Goal: Answer question/provide support: Share knowledge or assist other users

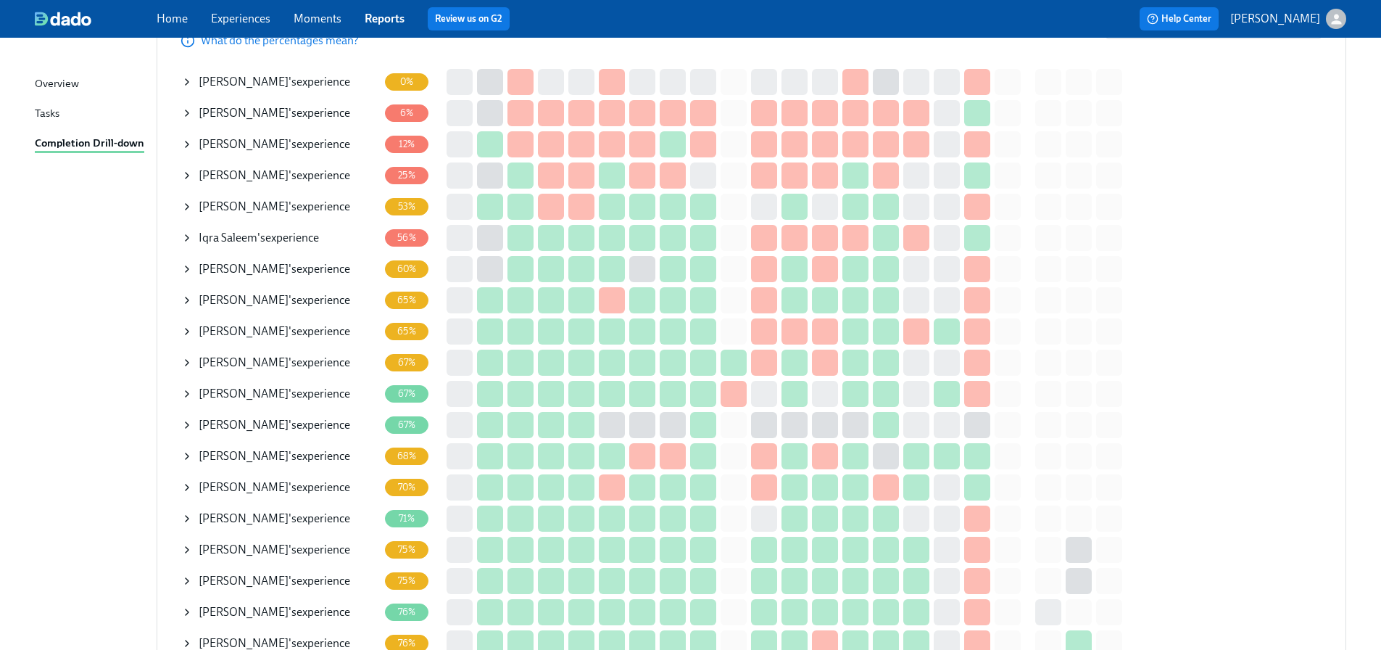
scroll to position [290, 0]
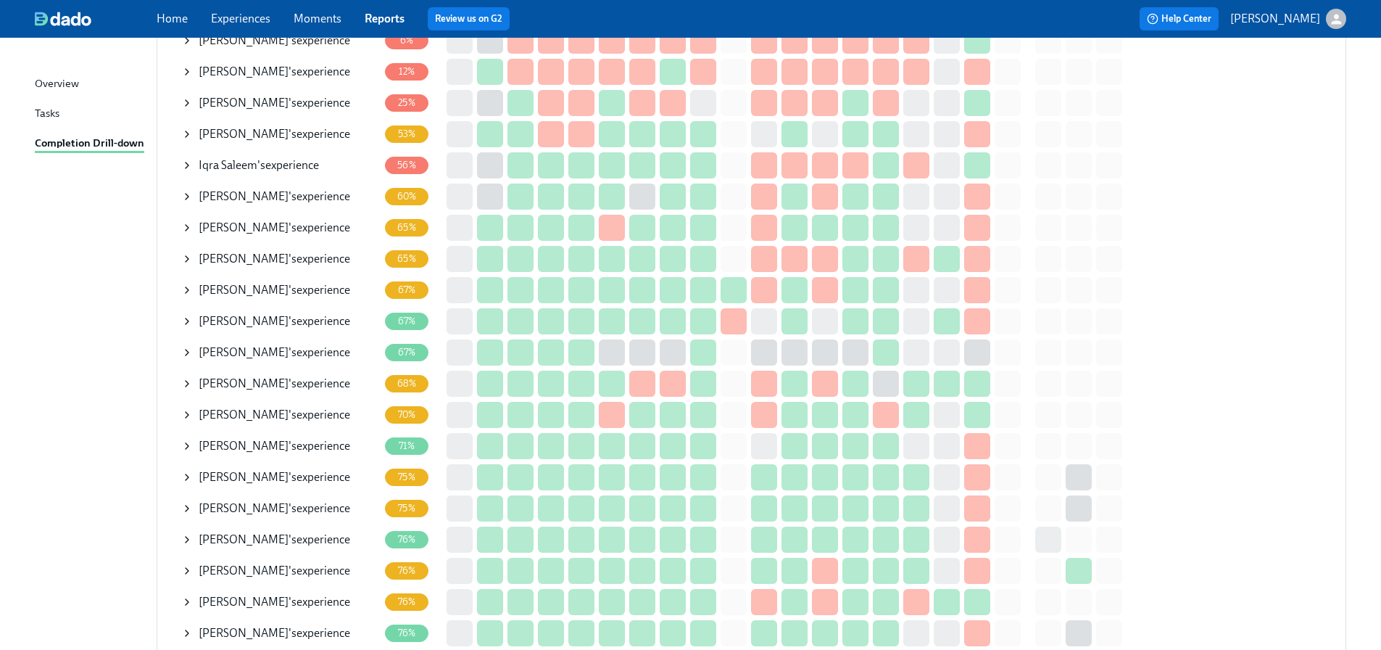
click at [183, 225] on icon at bounding box center [187, 228] width 12 height 12
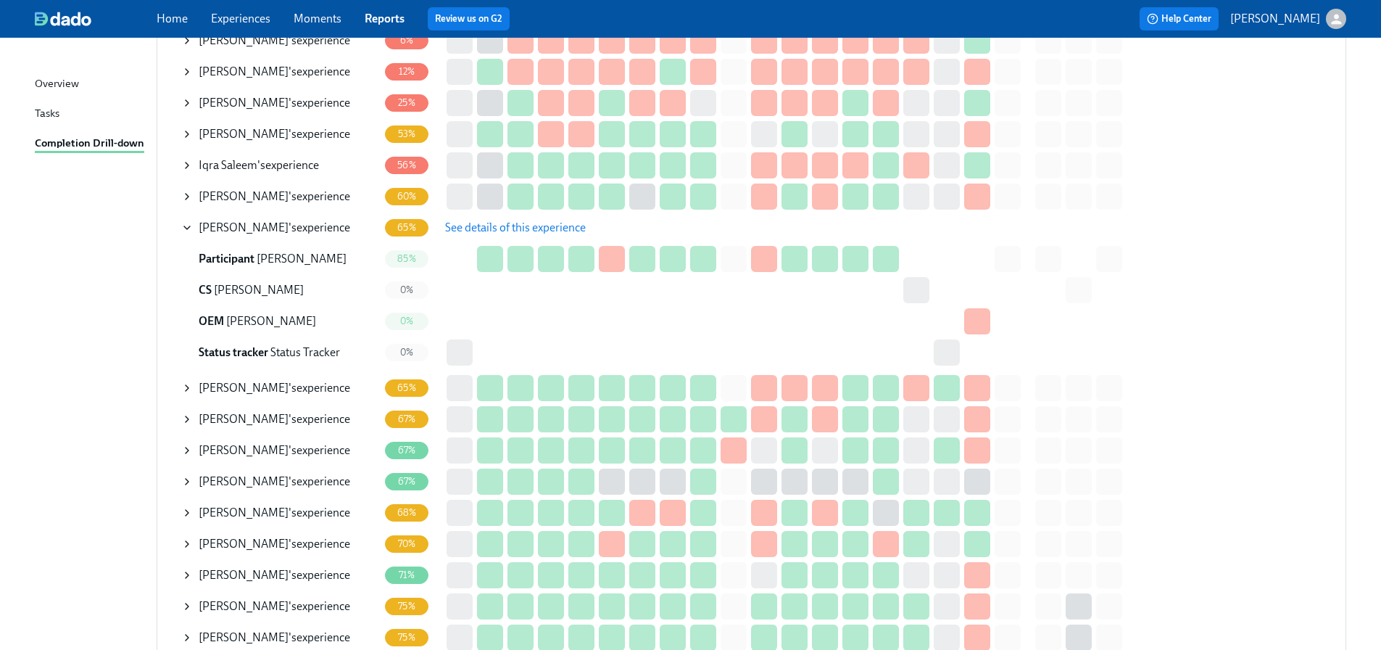
click at [190, 231] on icon at bounding box center [187, 228] width 12 height 12
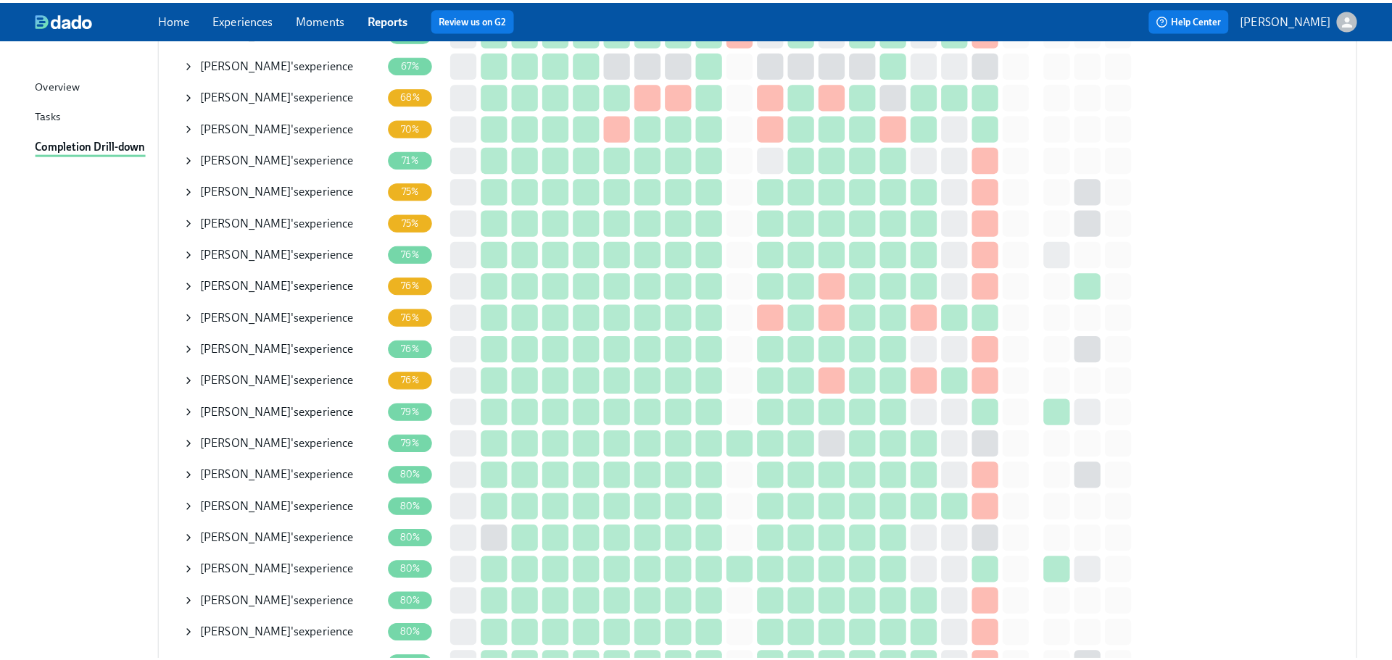
scroll to position [580, 0]
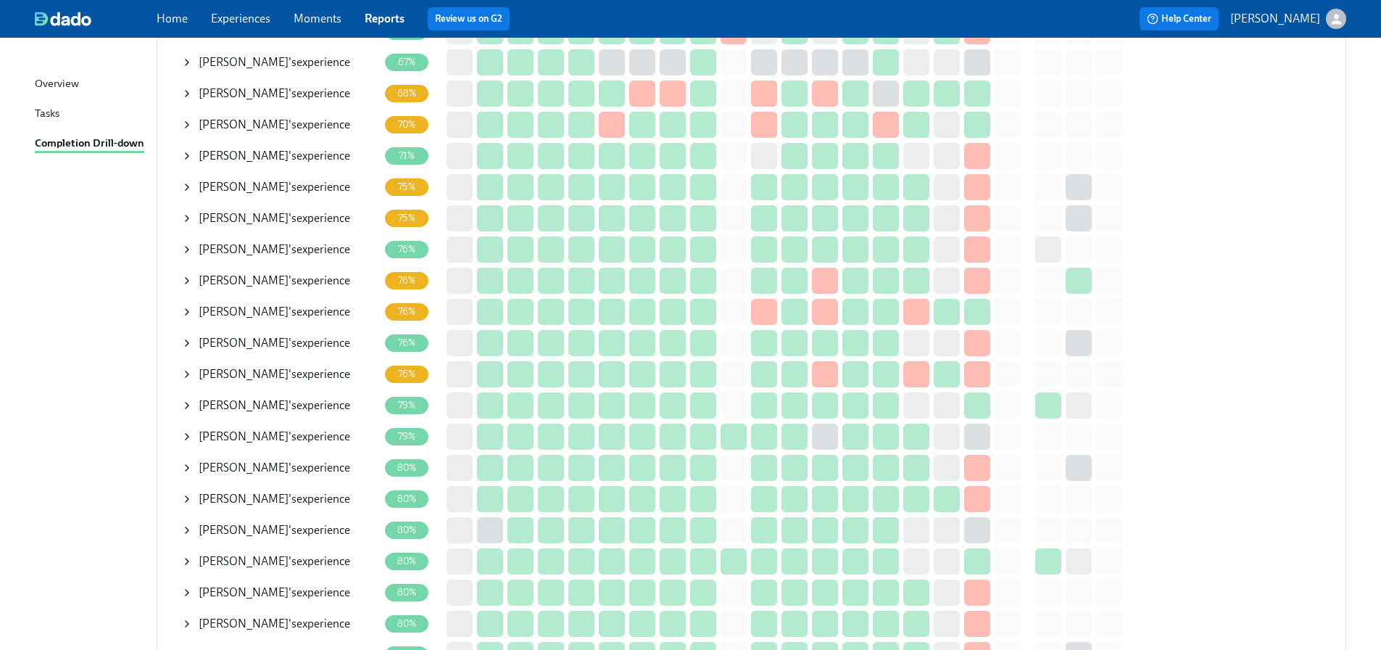
click at [188, 310] on icon at bounding box center [187, 312] width 3 height 6
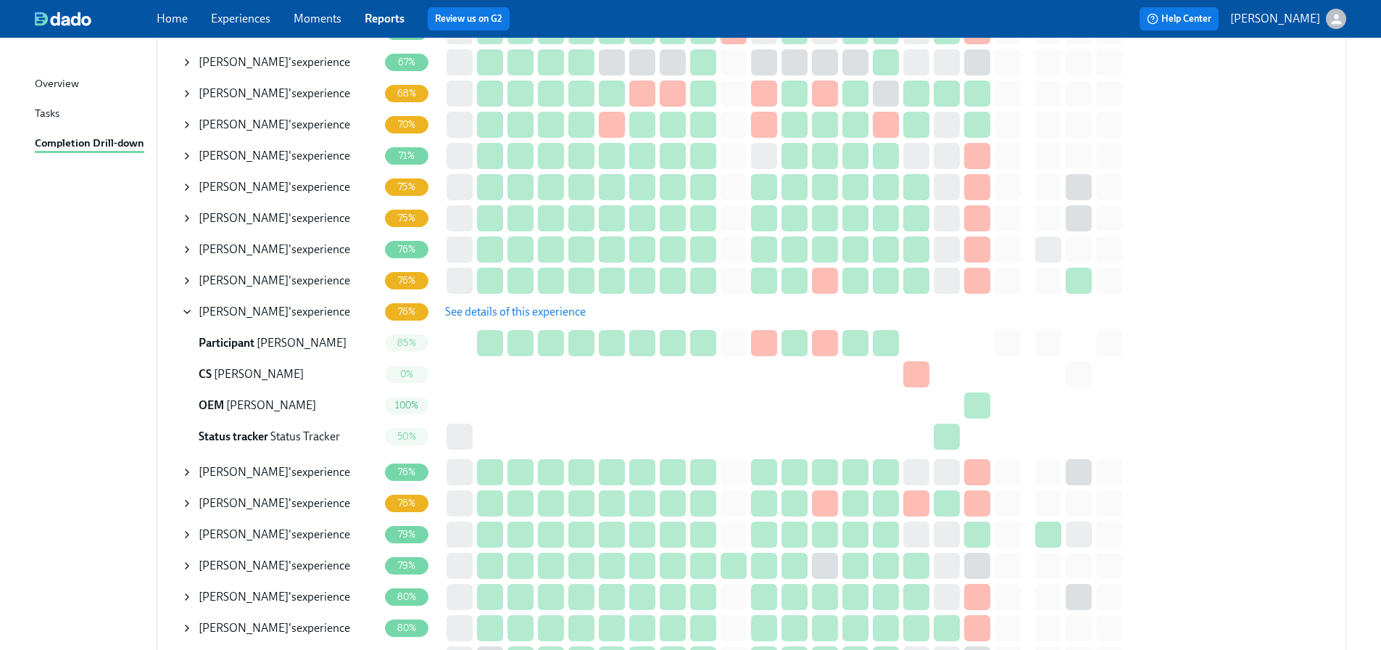
click at [529, 315] on span "See details of this experience" at bounding box center [515, 312] width 141 height 15
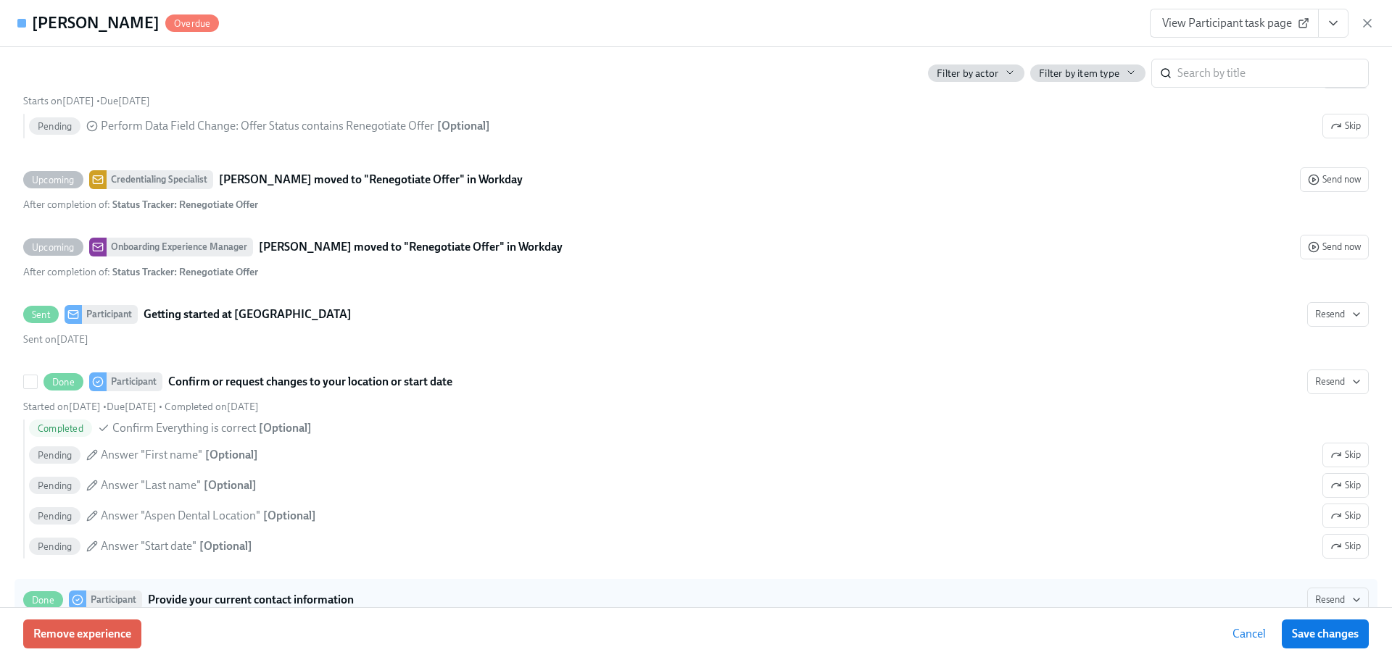
scroll to position [1233, 0]
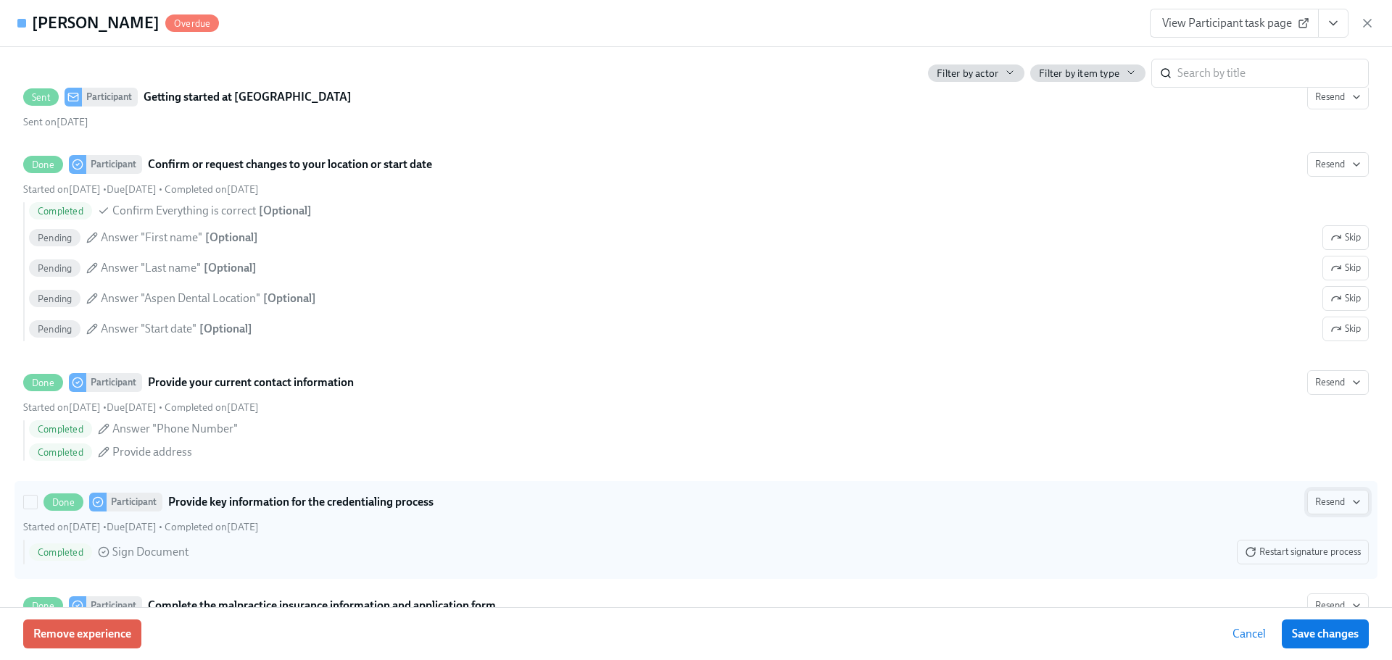
click at [1325, 504] on span "Resend" at bounding box center [1338, 502] width 46 height 15
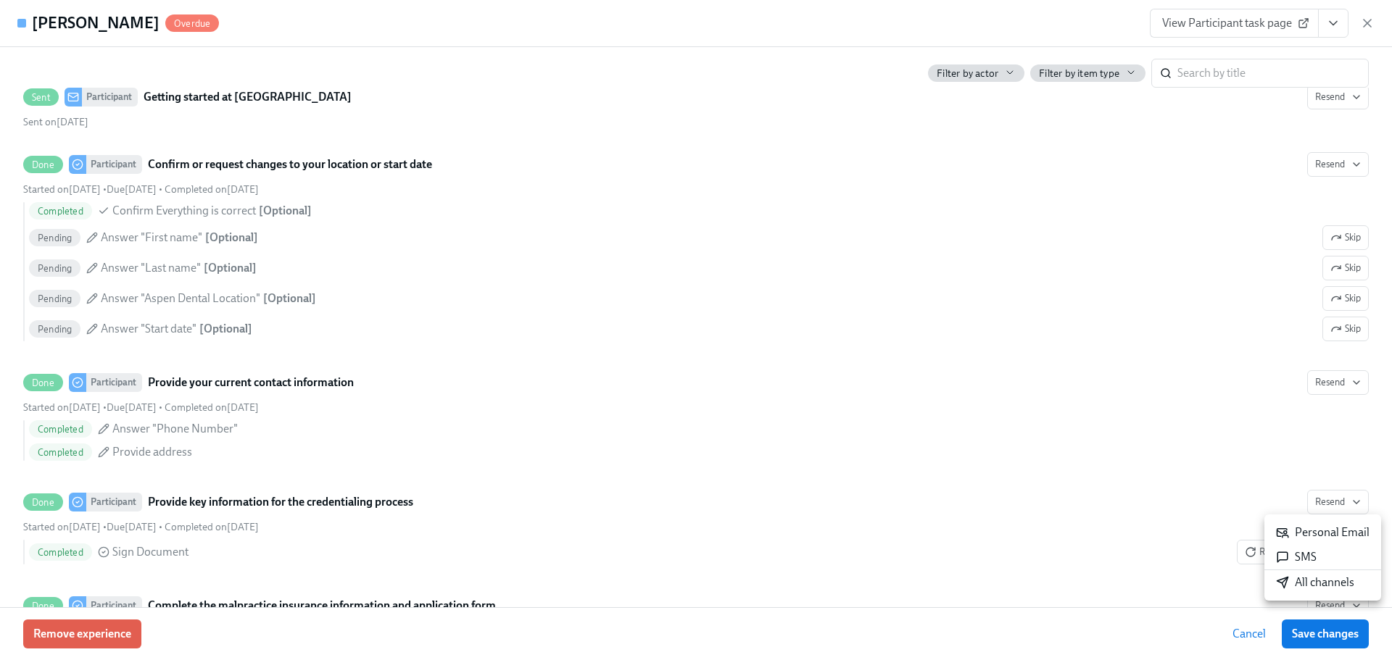
click at [1284, 534] on icon at bounding box center [1282, 533] width 11 height 9
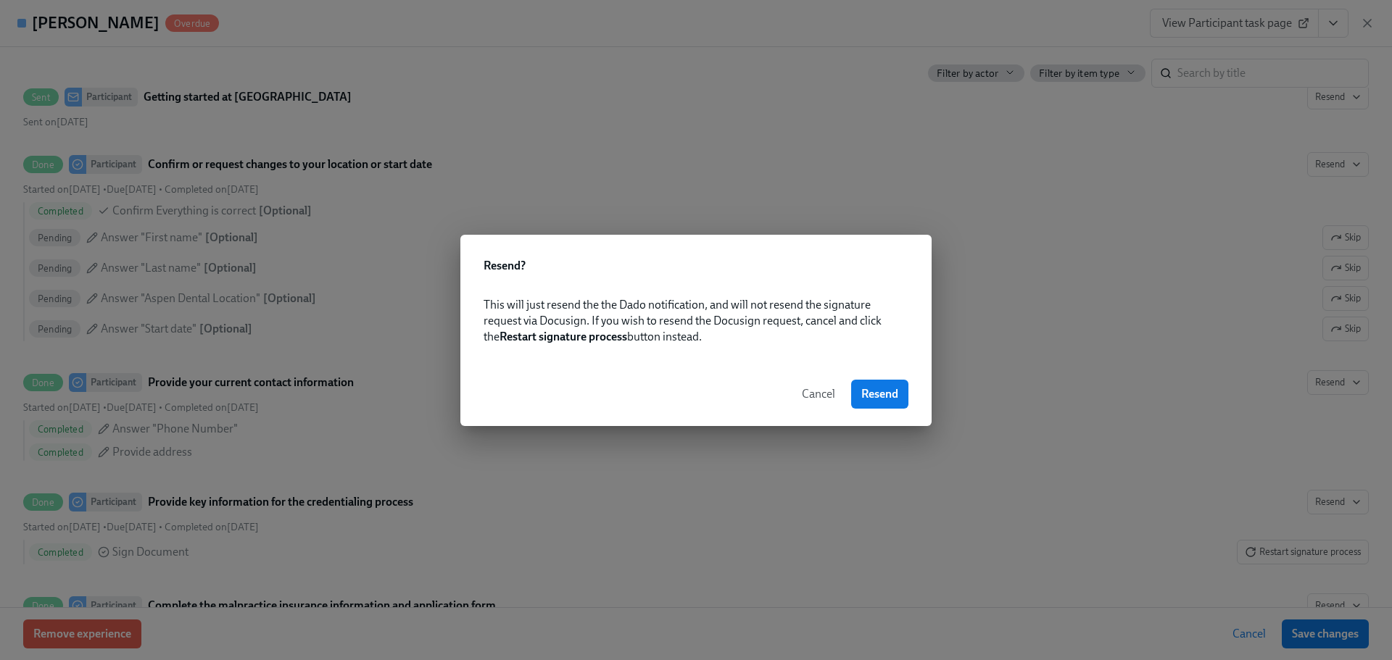
click at [816, 398] on span "Cancel" at bounding box center [818, 394] width 33 height 15
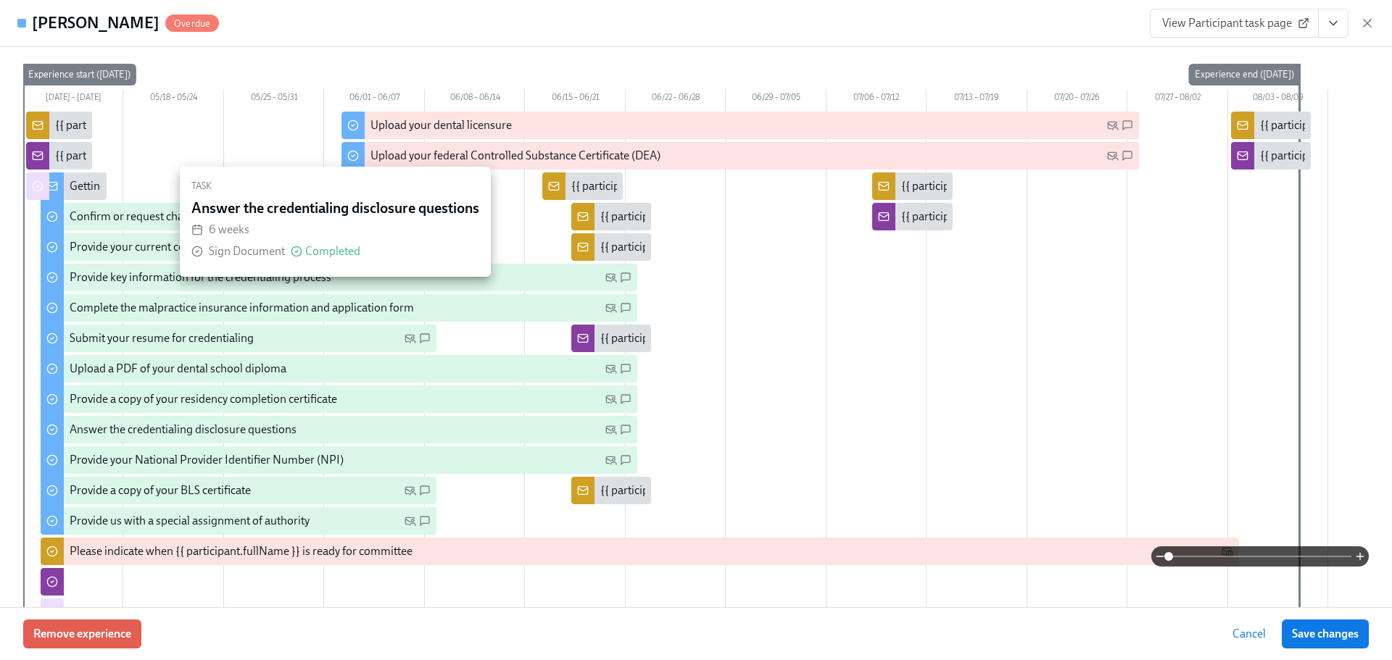
scroll to position [0, 0]
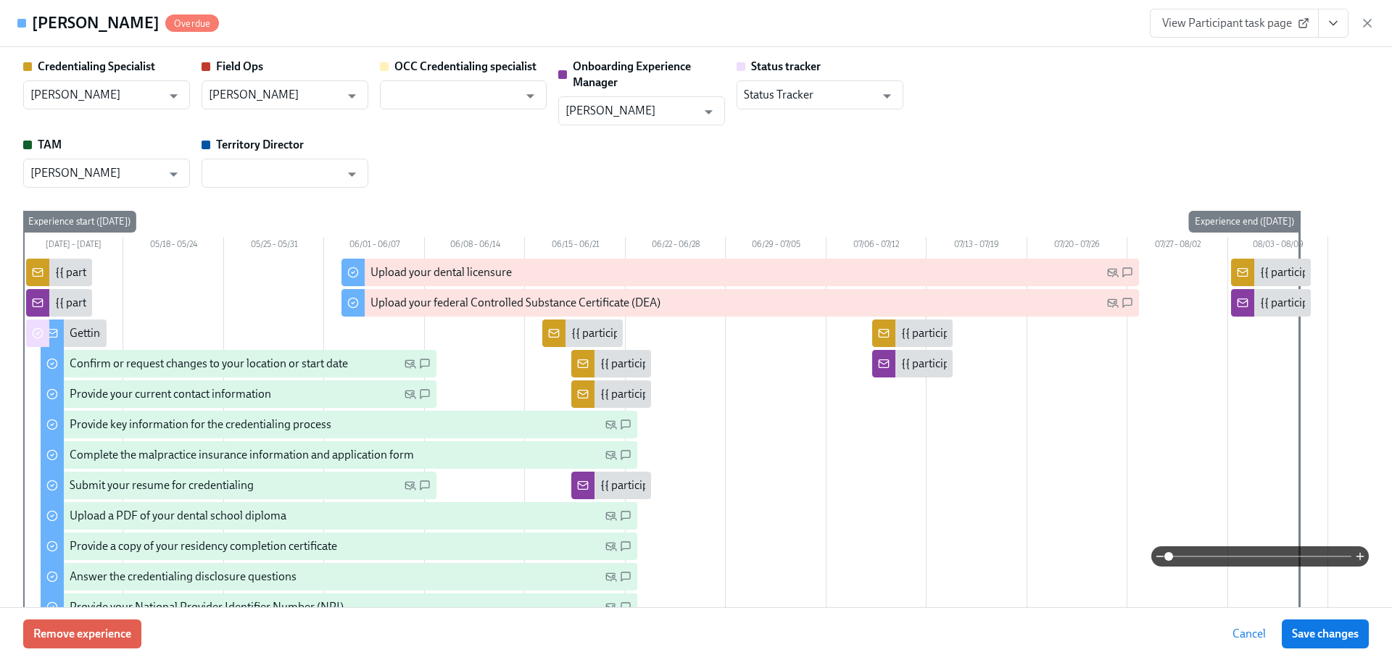
click at [83, 24] on h4 "[PERSON_NAME]" at bounding box center [96, 23] width 128 height 22
drag, startPoint x: 1075, startPoint y: 104, endPoint x: 1055, endPoint y: 107, distance: 20.5
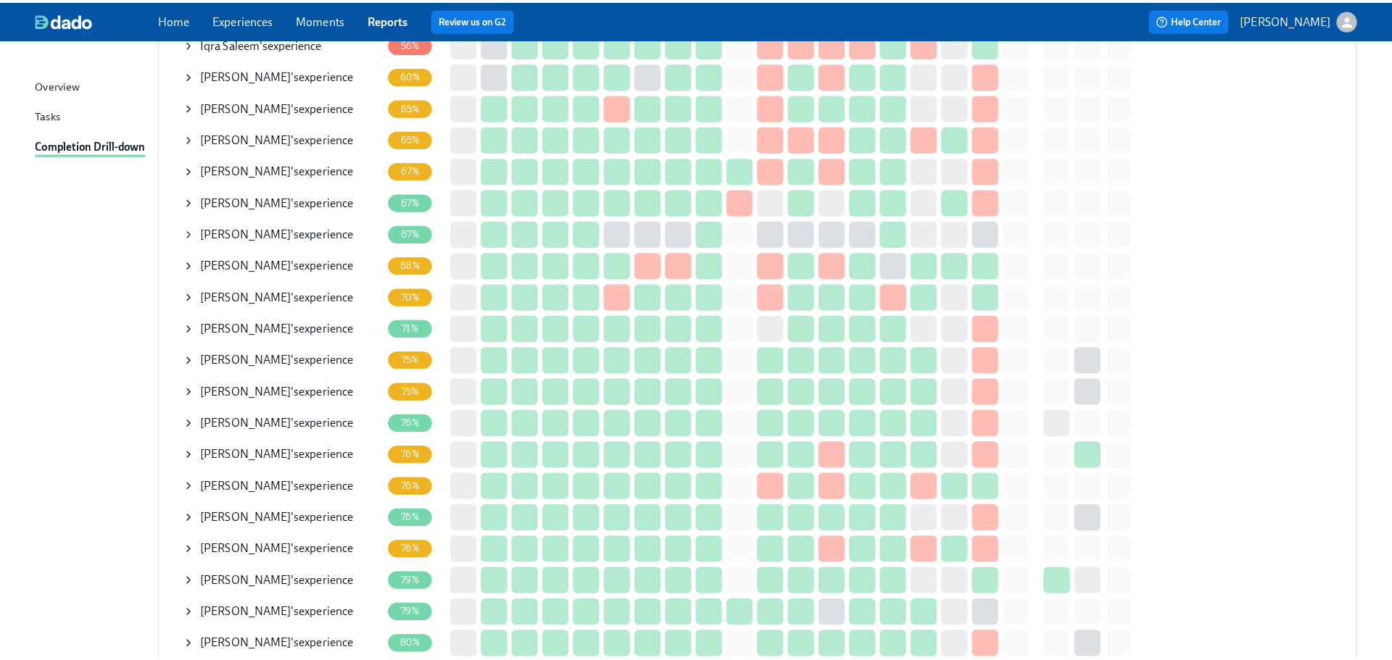
scroll to position [435, 0]
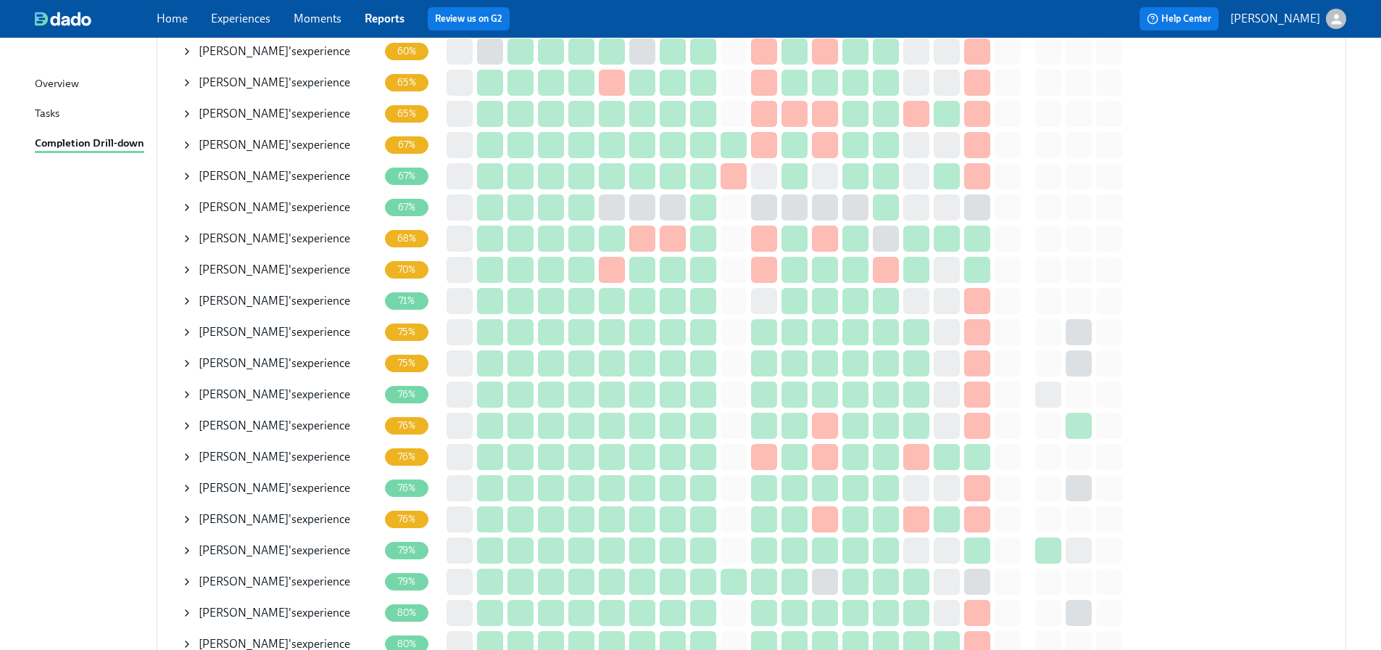
click at [189, 457] on icon at bounding box center [187, 457] width 12 height 12
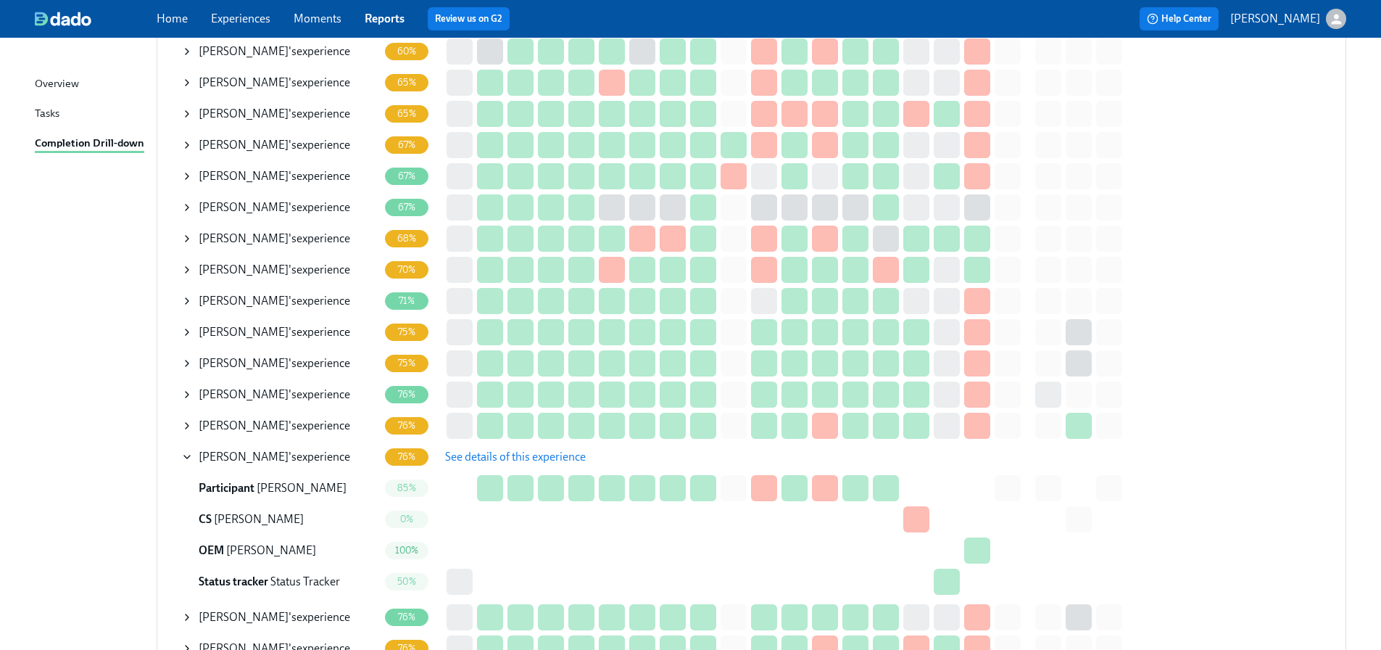
click at [496, 460] on span "See details of this experience" at bounding box center [515, 457] width 141 height 15
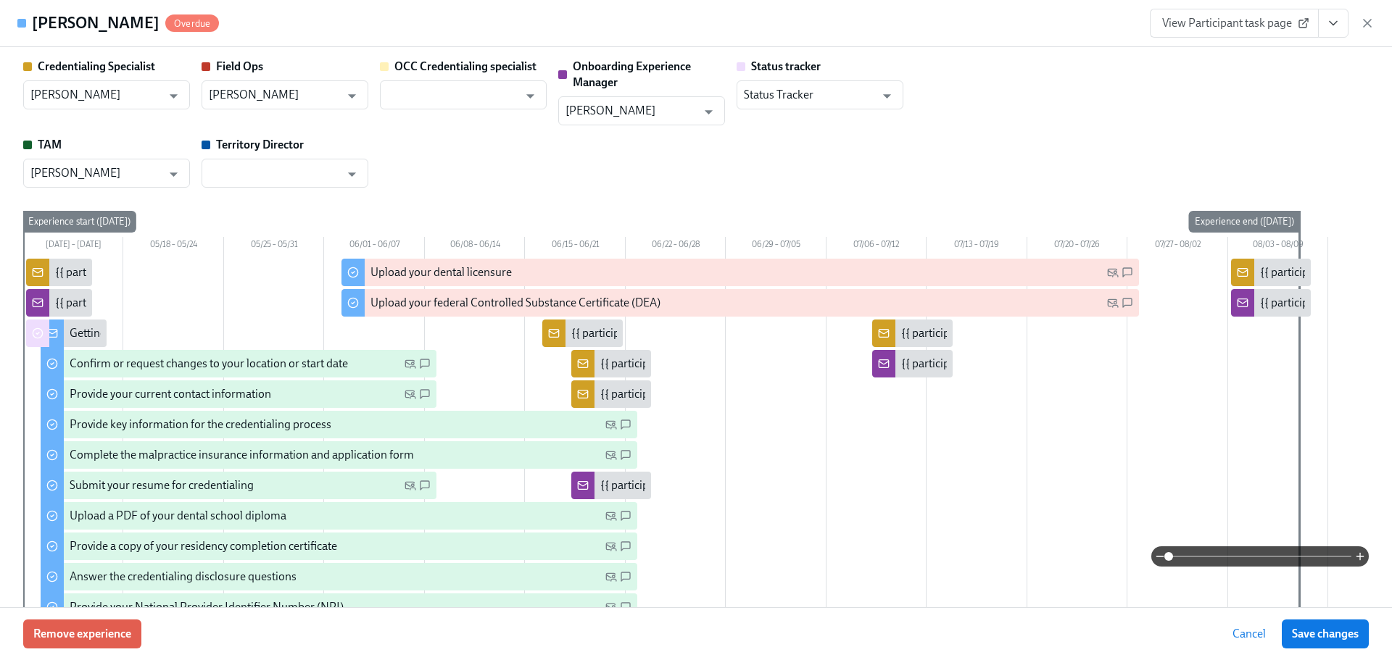
click at [1182, 136] on div "Credentialing Specialist Kyle McFarlan ​ Field Ops Miranda Johnson ​ OCC Creden…" at bounding box center [696, 123] width 1346 height 129
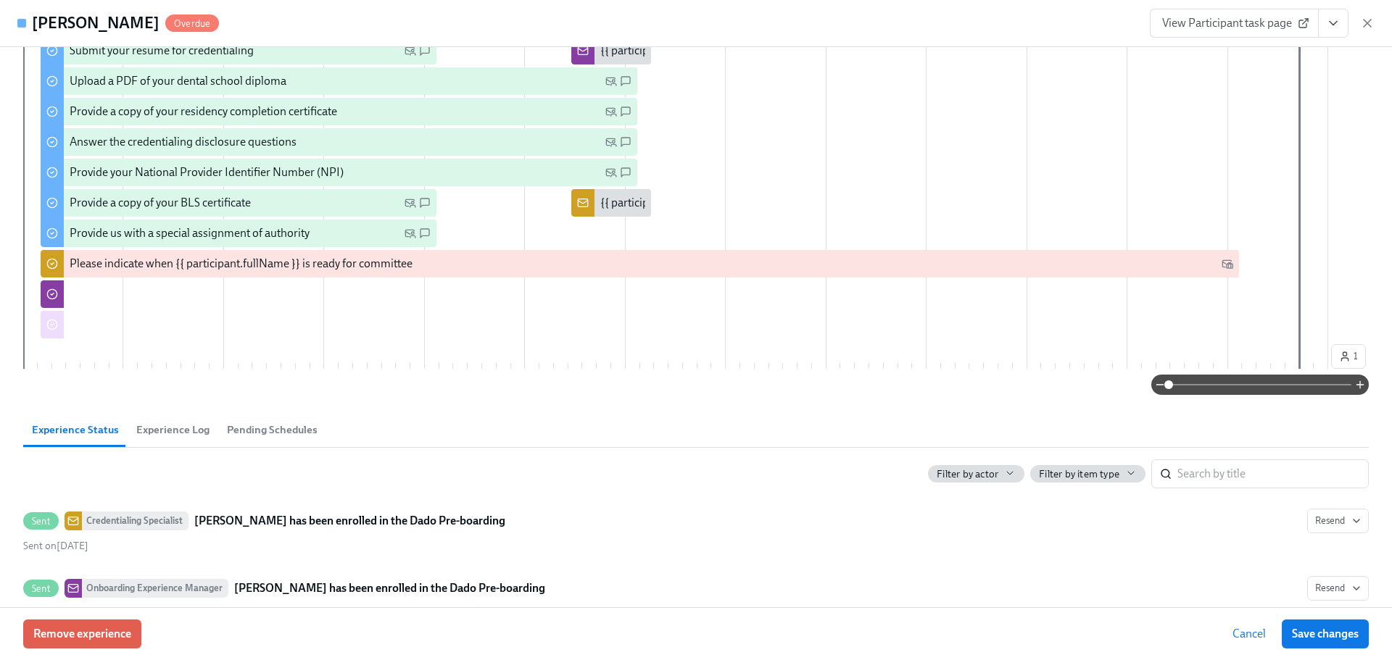
click at [245, 440] on button "Pending Schedules" at bounding box center [272, 430] width 108 height 35
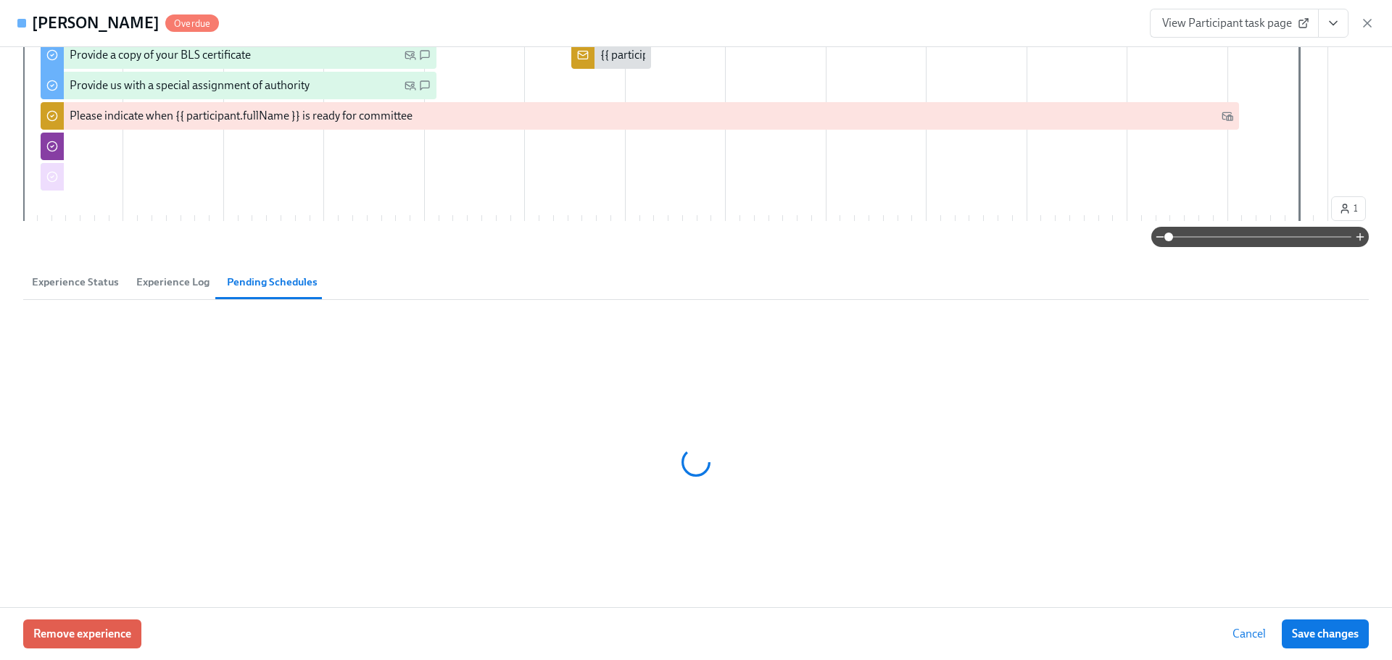
scroll to position [369, 0]
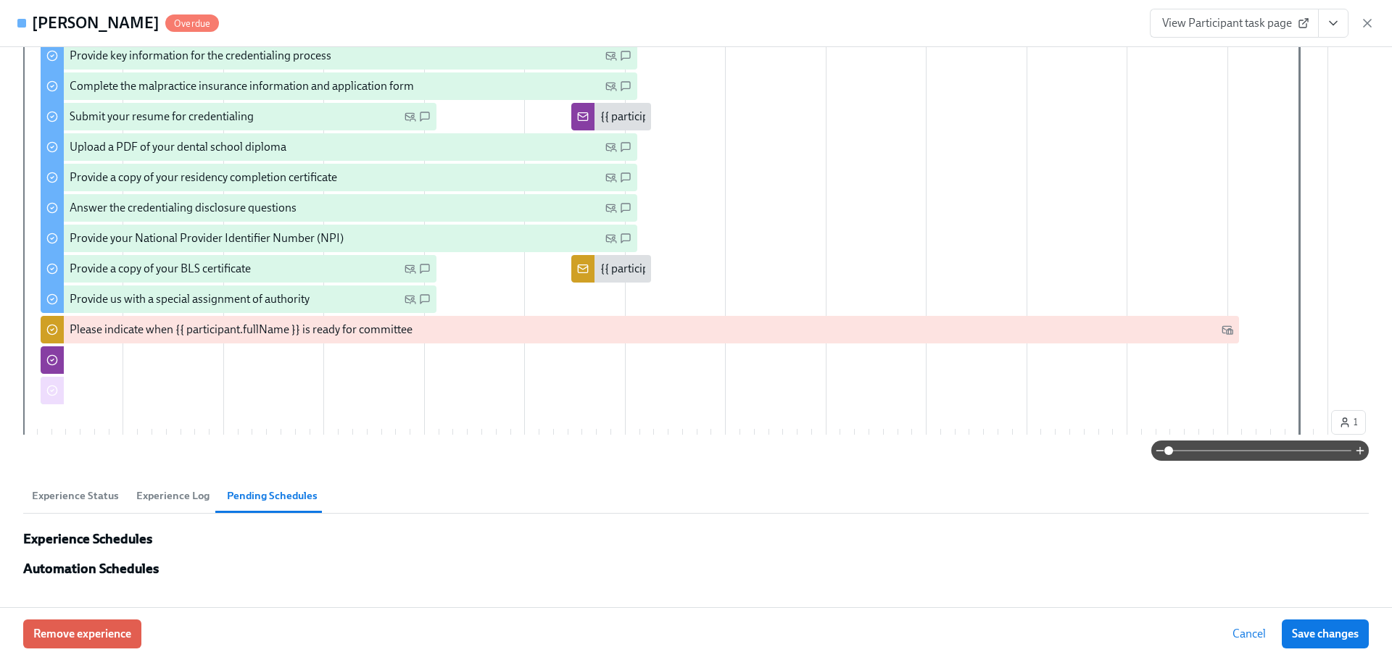
click at [182, 505] on button "Experience Log" at bounding box center [173, 496] width 91 height 35
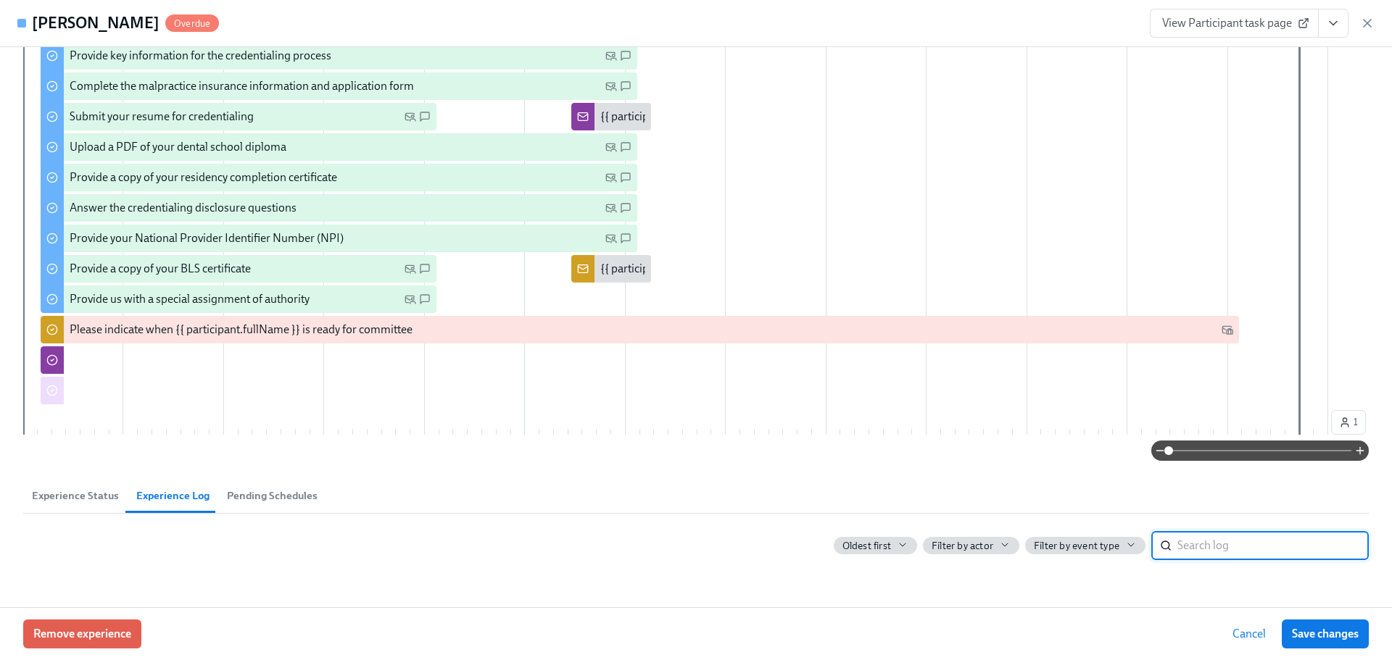
click at [93, 497] on span "Experience Status" at bounding box center [75, 496] width 87 height 17
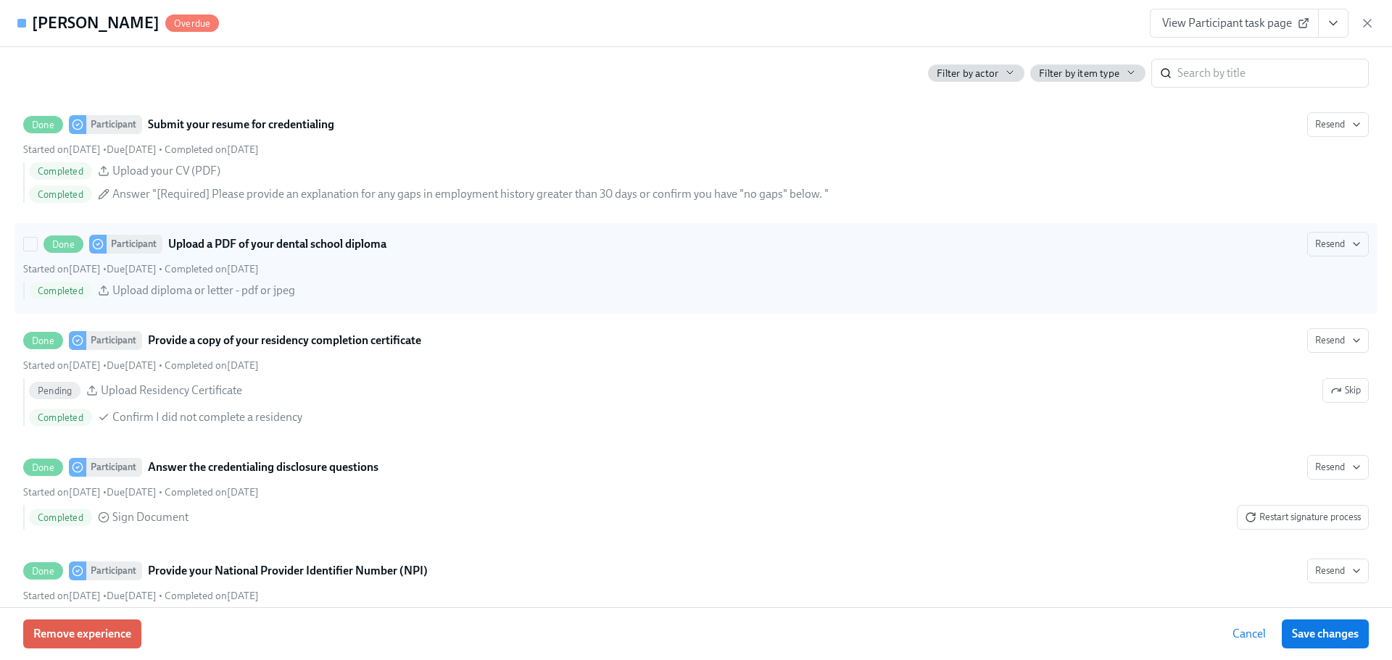
scroll to position [1882, 0]
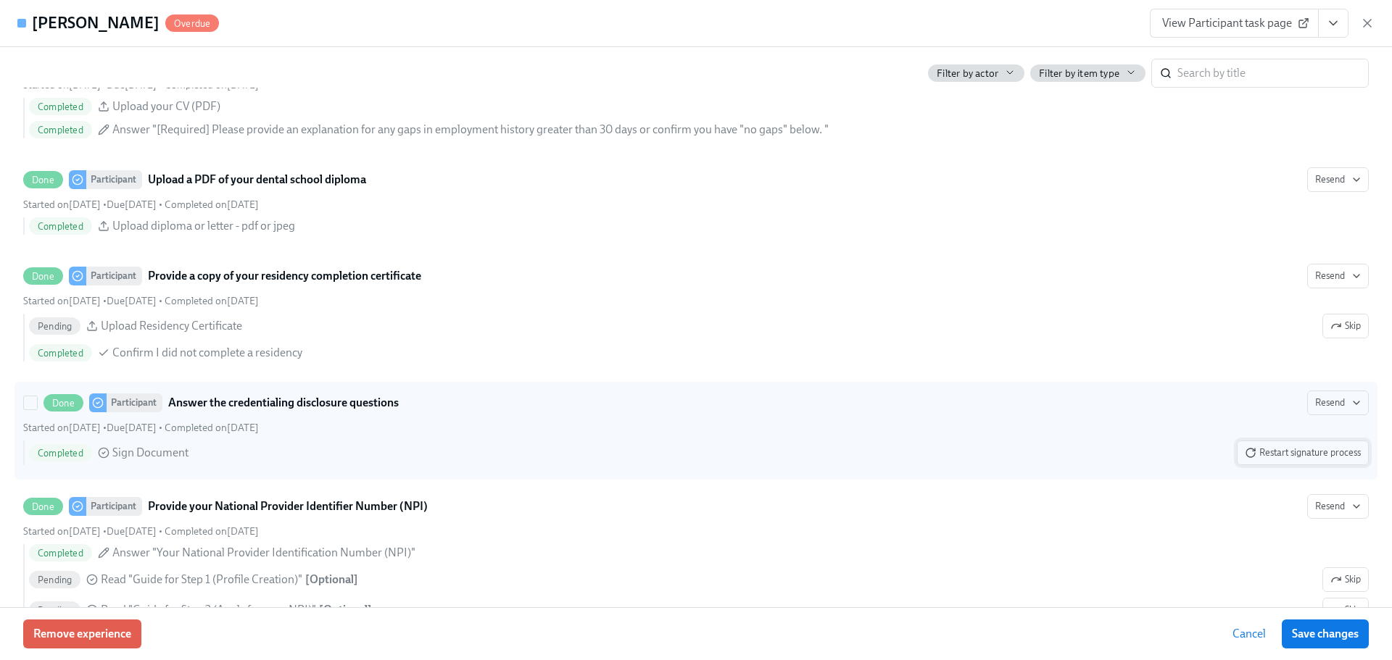
click at [1271, 458] on span "Restart signature process" at bounding box center [1303, 453] width 116 height 15
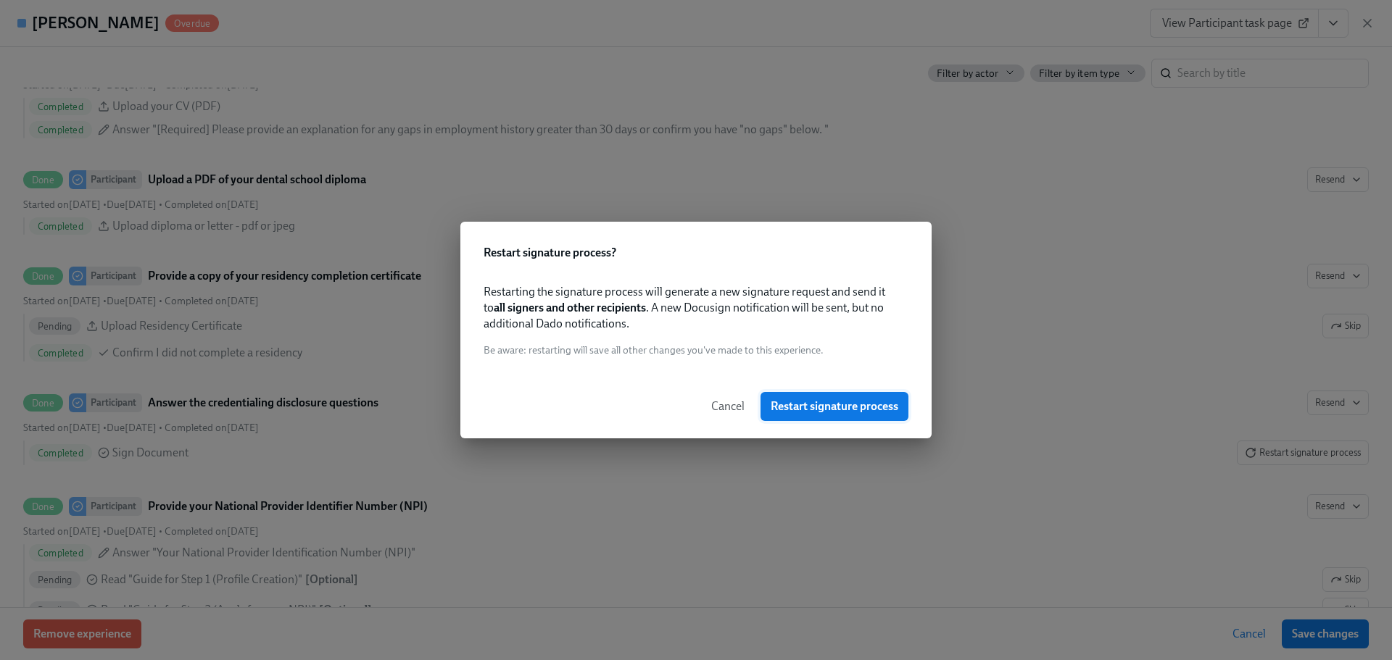
click at [782, 411] on span "Restart signature process" at bounding box center [835, 406] width 128 height 15
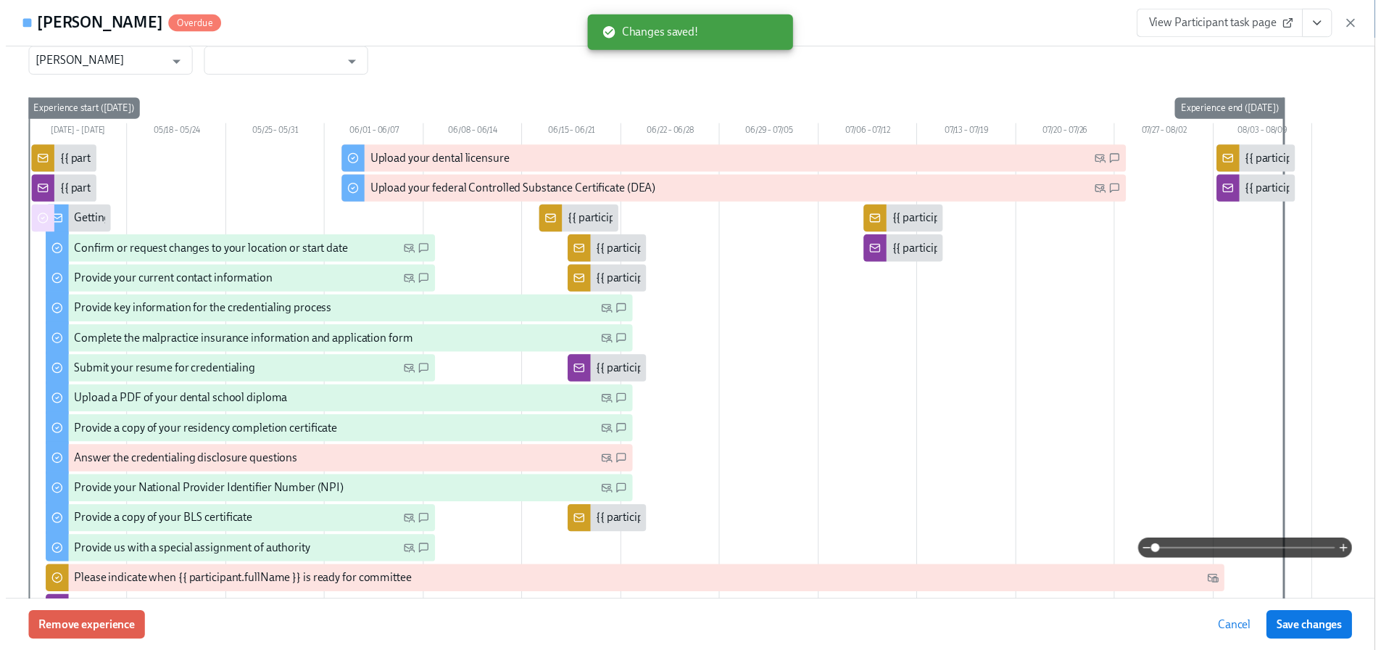
scroll to position [0, 0]
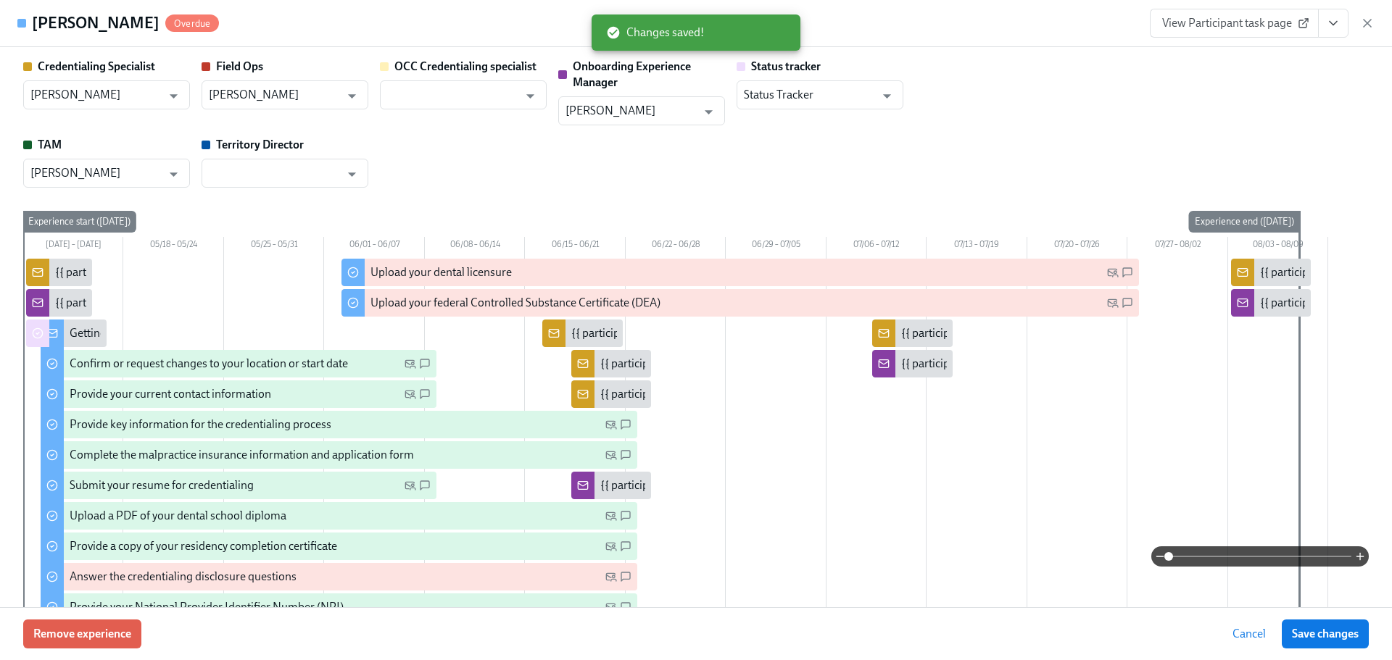
click at [1235, 634] on span "Cancel" at bounding box center [1249, 634] width 33 height 15
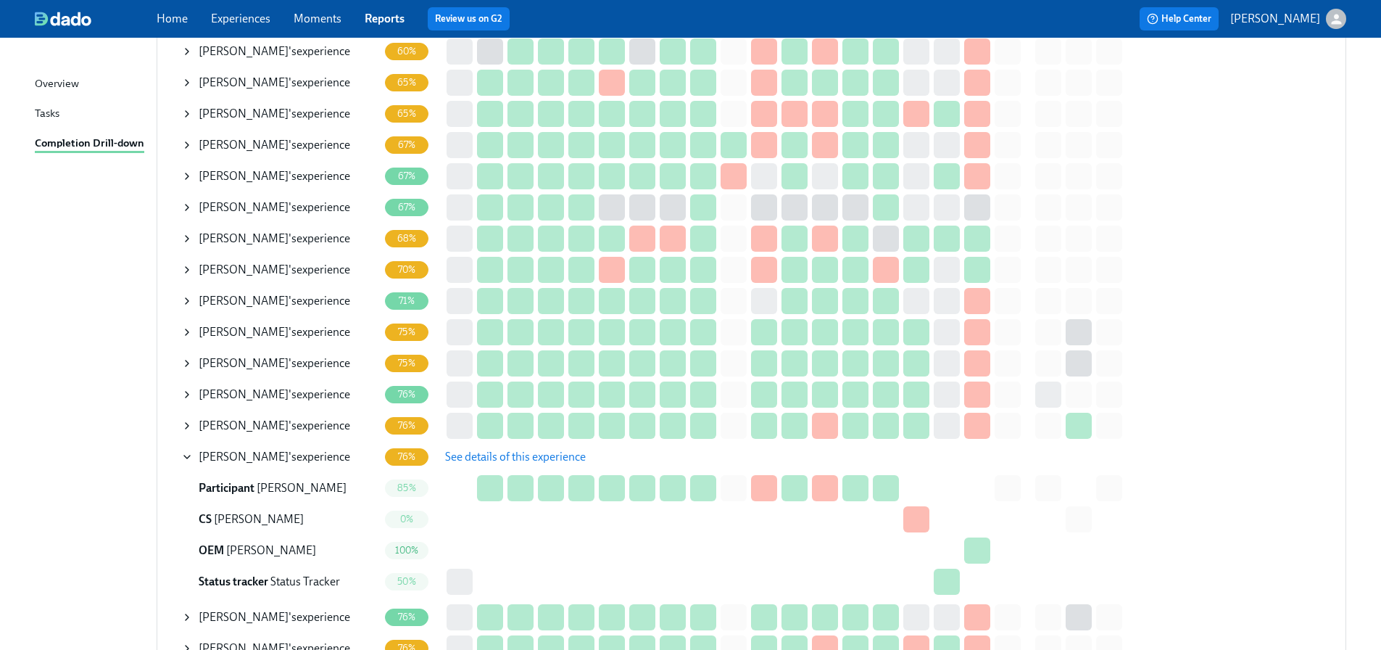
click at [88, 86] on link "Overview" at bounding box center [90, 84] width 110 height 18
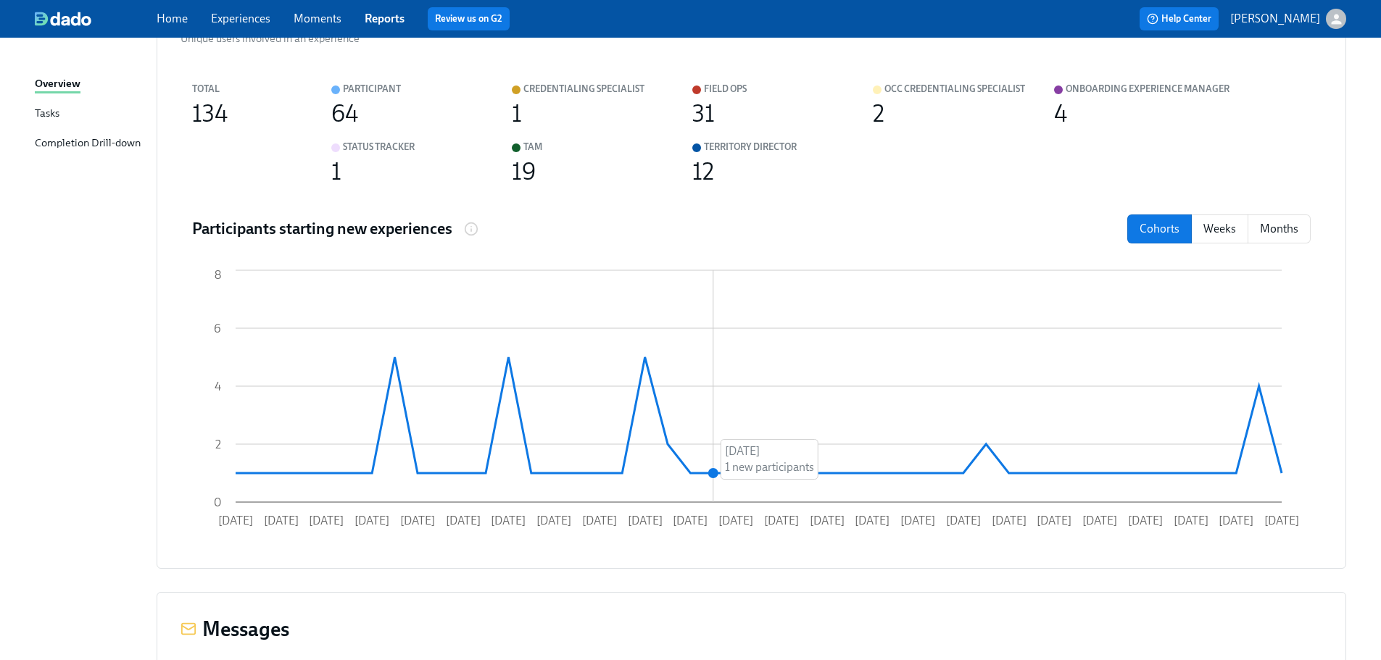
scroll to position [435, 0]
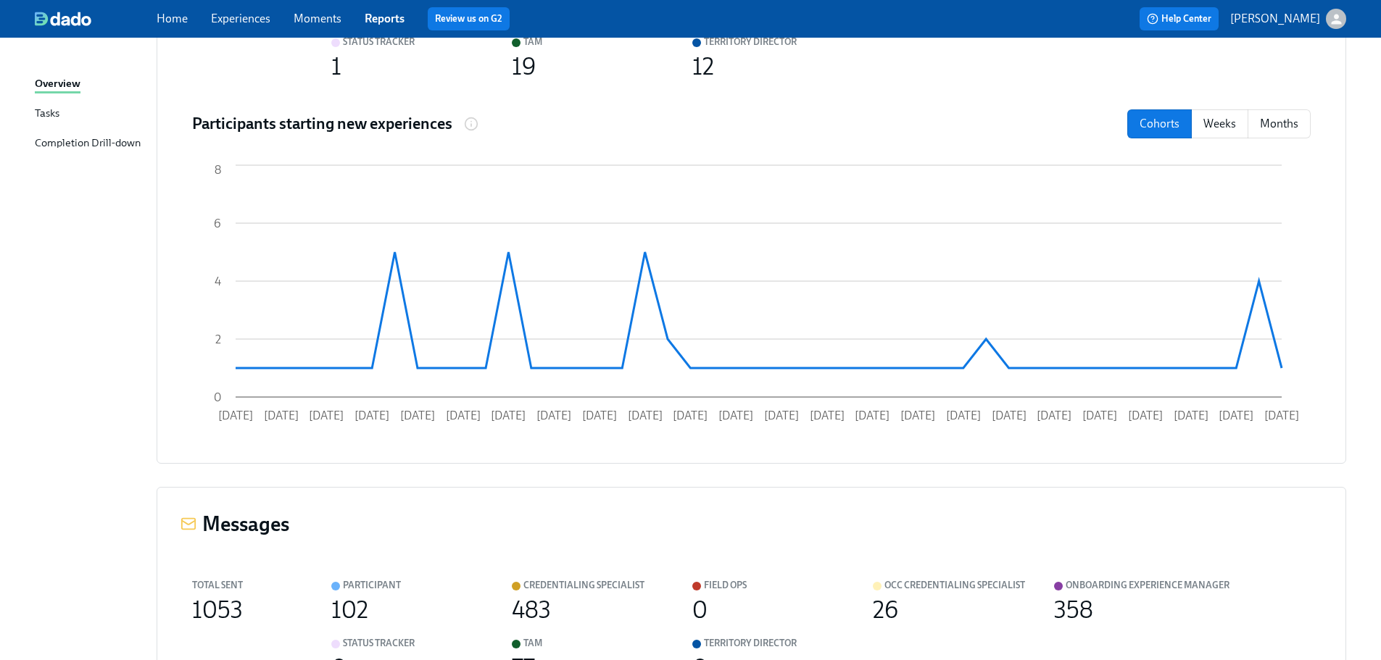
click at [117, 550] on div "Overview report Aspen Dental has saved 3787h 15m of admin time by using Dado Ho…" at bounding box center [691, 638] width 1312 height 2037
click at [102, 135] on div "Completion Drill-down" at bounding box center [88, 144] width 106 height 18
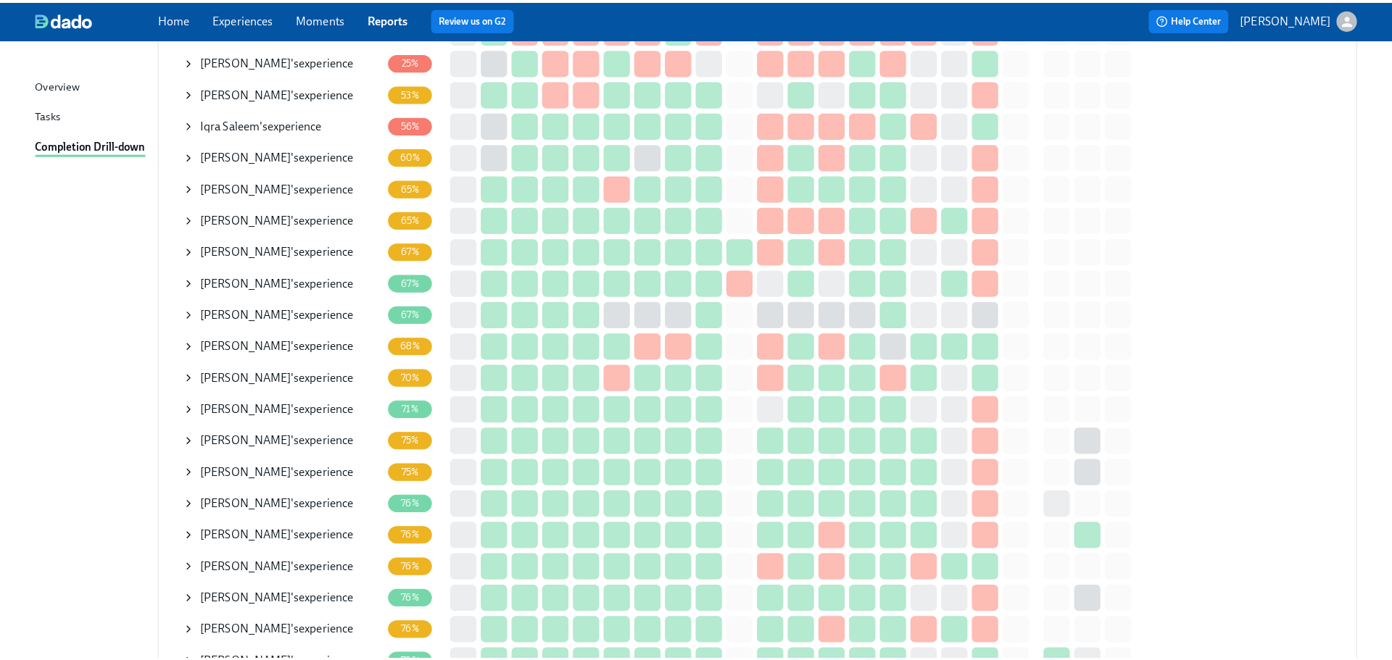
scroll to position [435, 0]
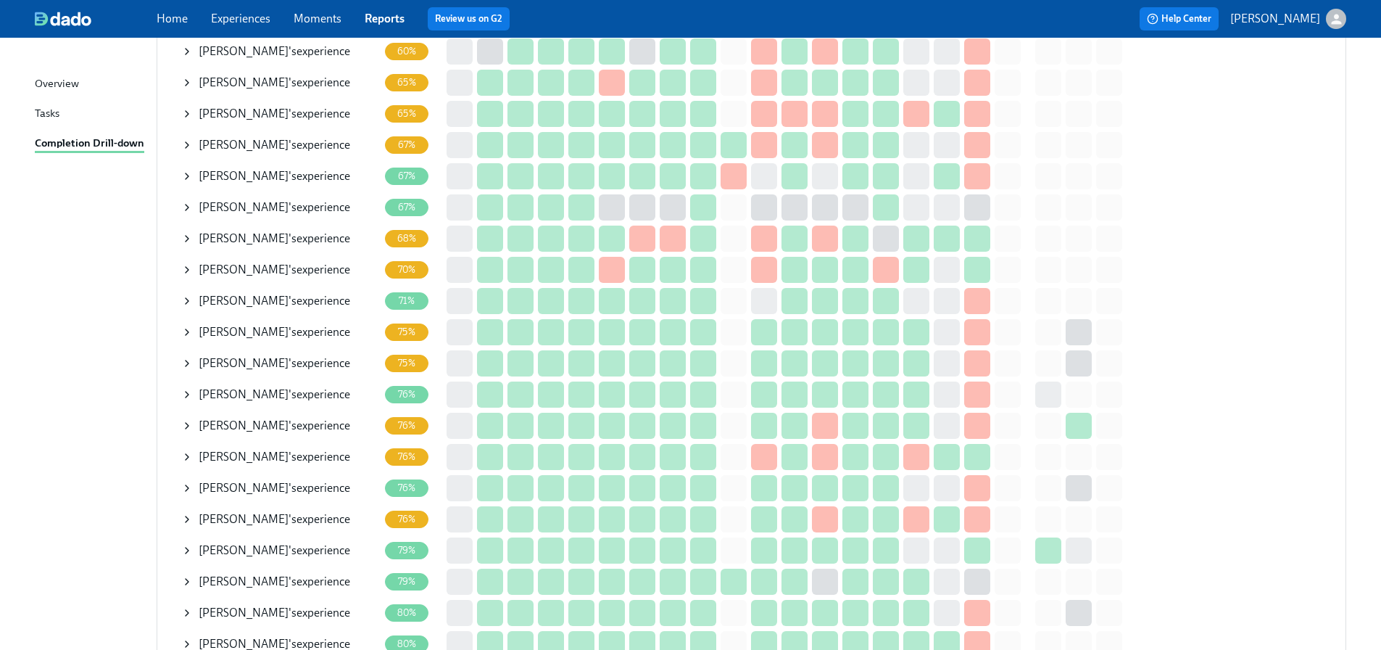
click at [183, 456] on td "Kane Jajieh 's experience" at bounding box center [283, 456] width 204 height 31
click at [188, 454] on icon at bounding box center [187, 457] width 12 height 12
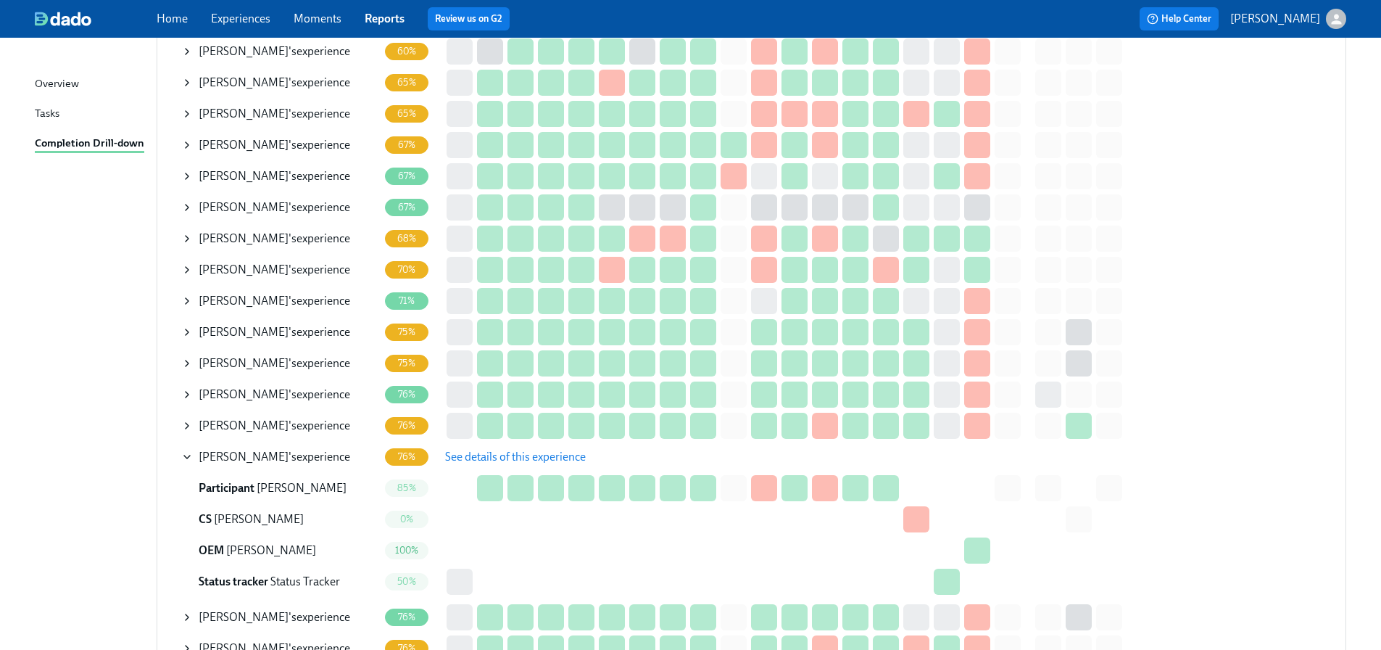
click at [545, 455] on span "See details of this experience" at bounding box center [515, 457] width 141 height 15
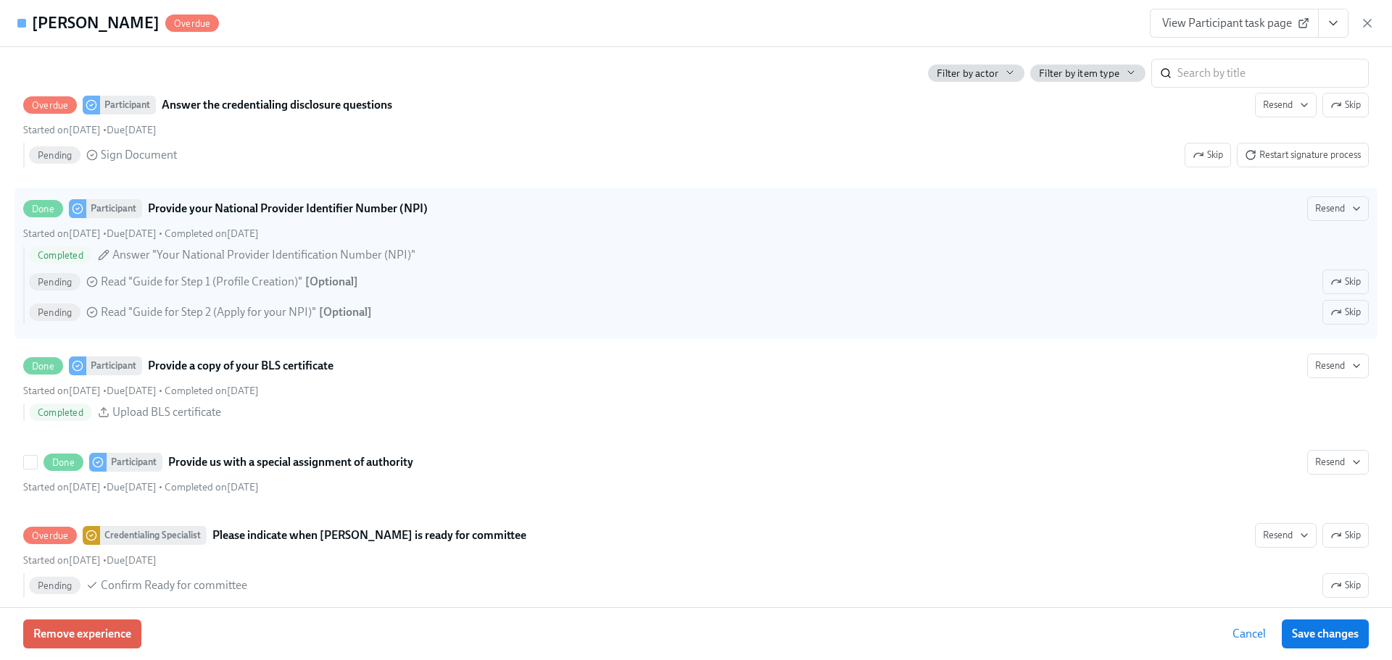
scroll to position [2030, 0]
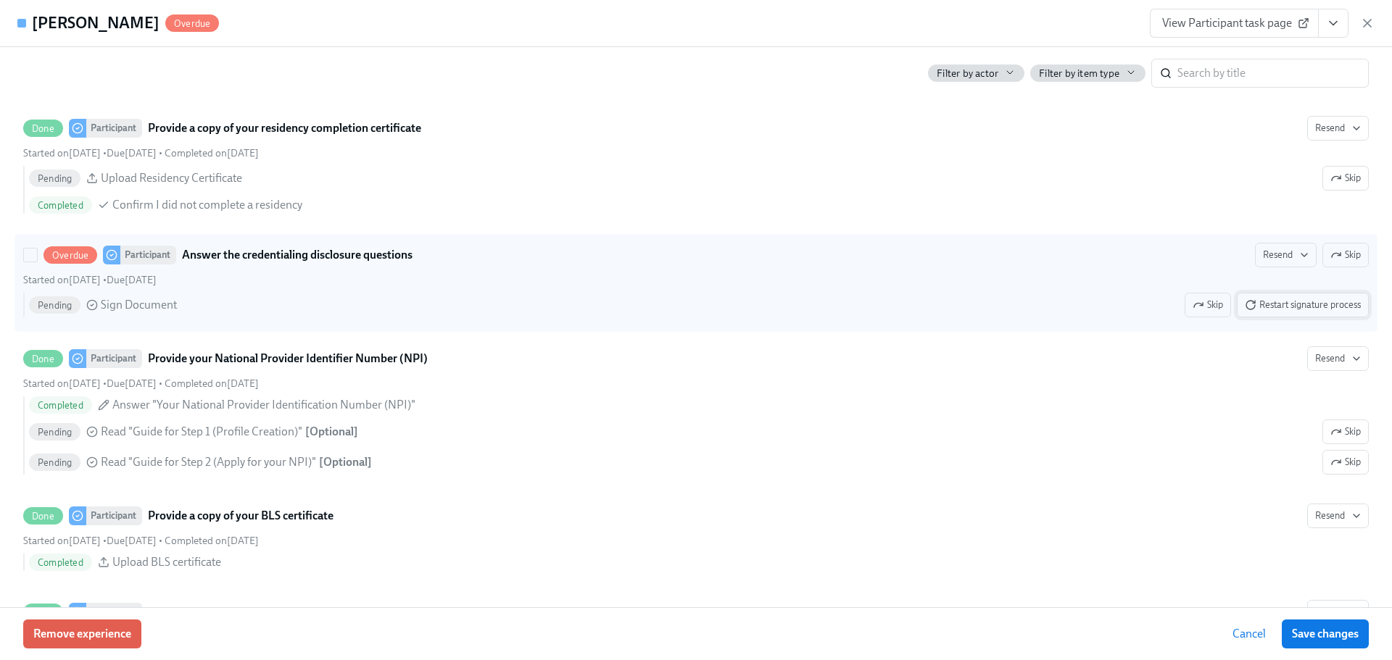
click at [1258, 303] on span "Restart signature process" at bounding box center [1303, 305] width 116 height 15
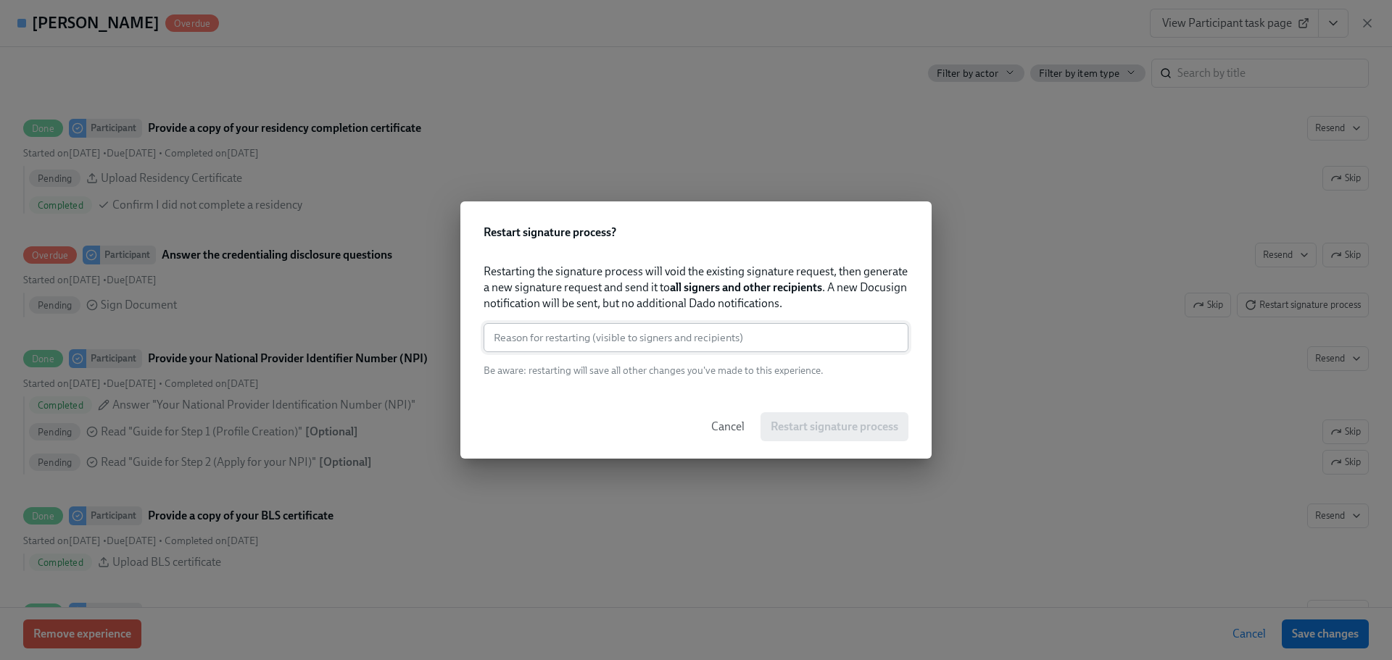
click at [750, 334] on input "text" at bounding box center [696, 337] width 425 height 29
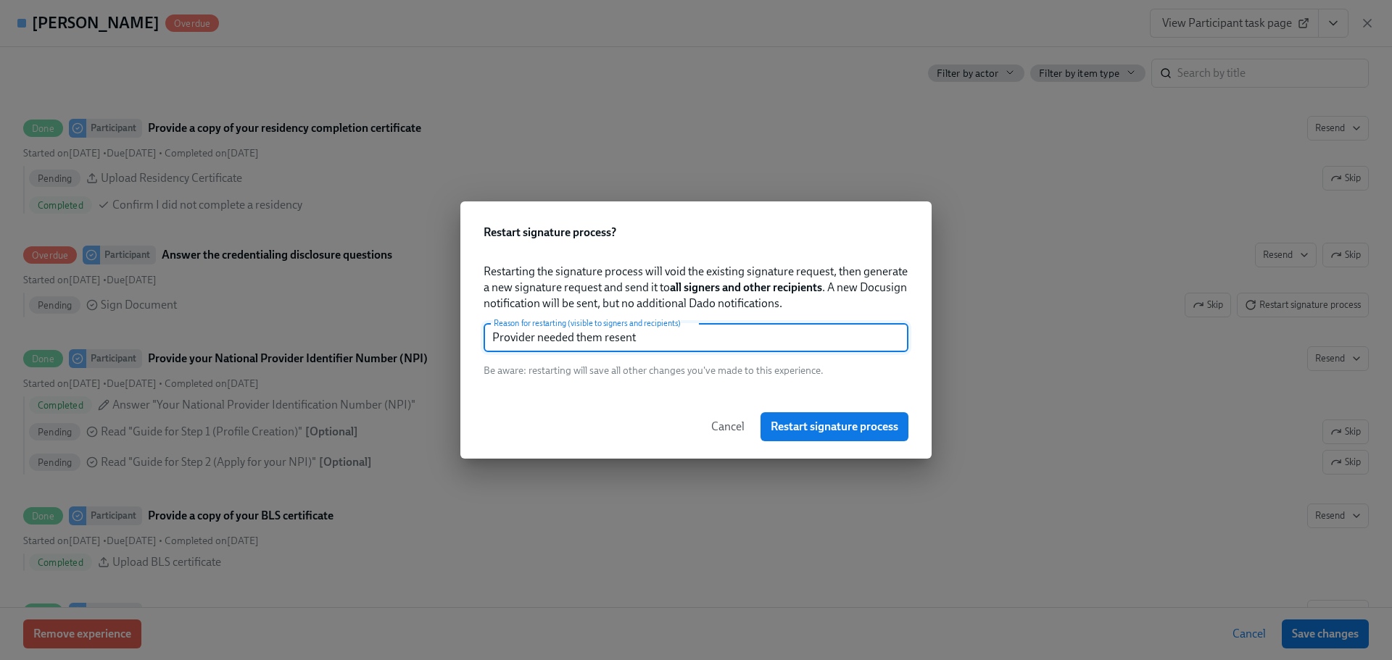
click at [750, 334] on input "Provider needed them resent" at bounding box center [696, 337] width 425 height 29
type input "Provider needed them resent"
click at [838, 436] on button "Restart signature process" at bounding box center [835, 427] width 148 height 29
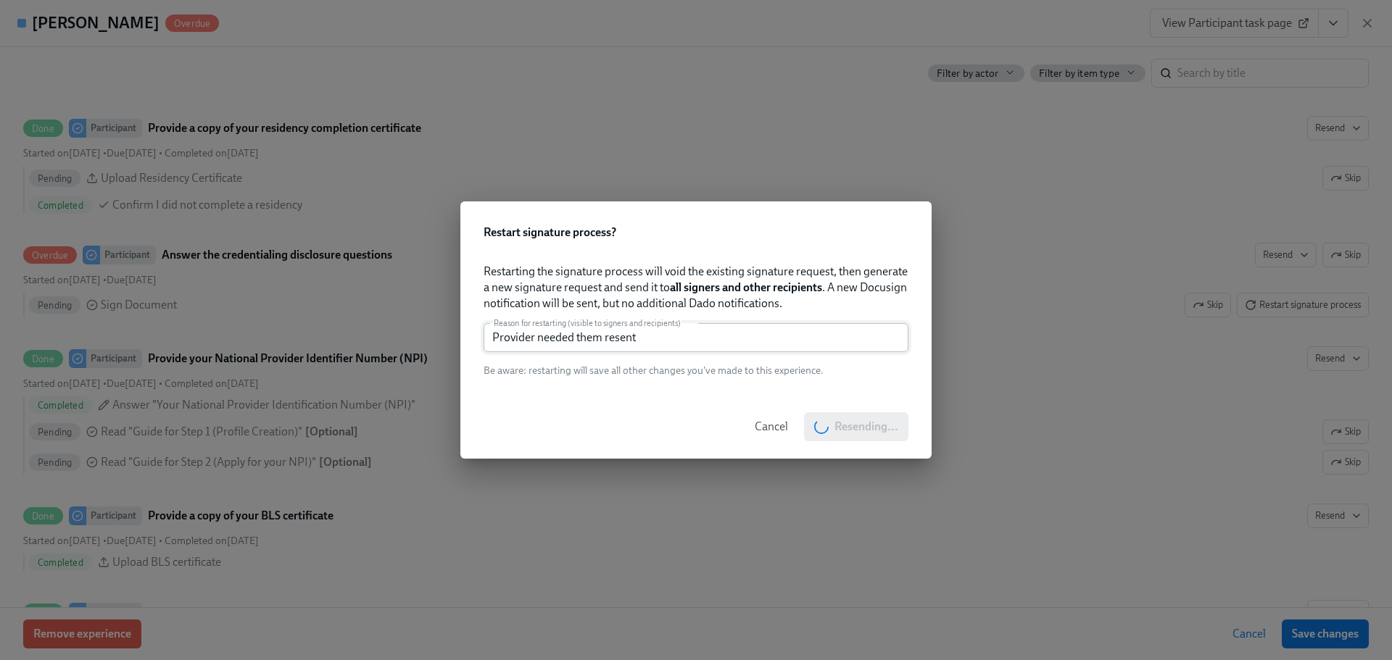
click at [721, 339] on input "Provider needed them resent" at bounding box center [696, 337] width 425 height 29
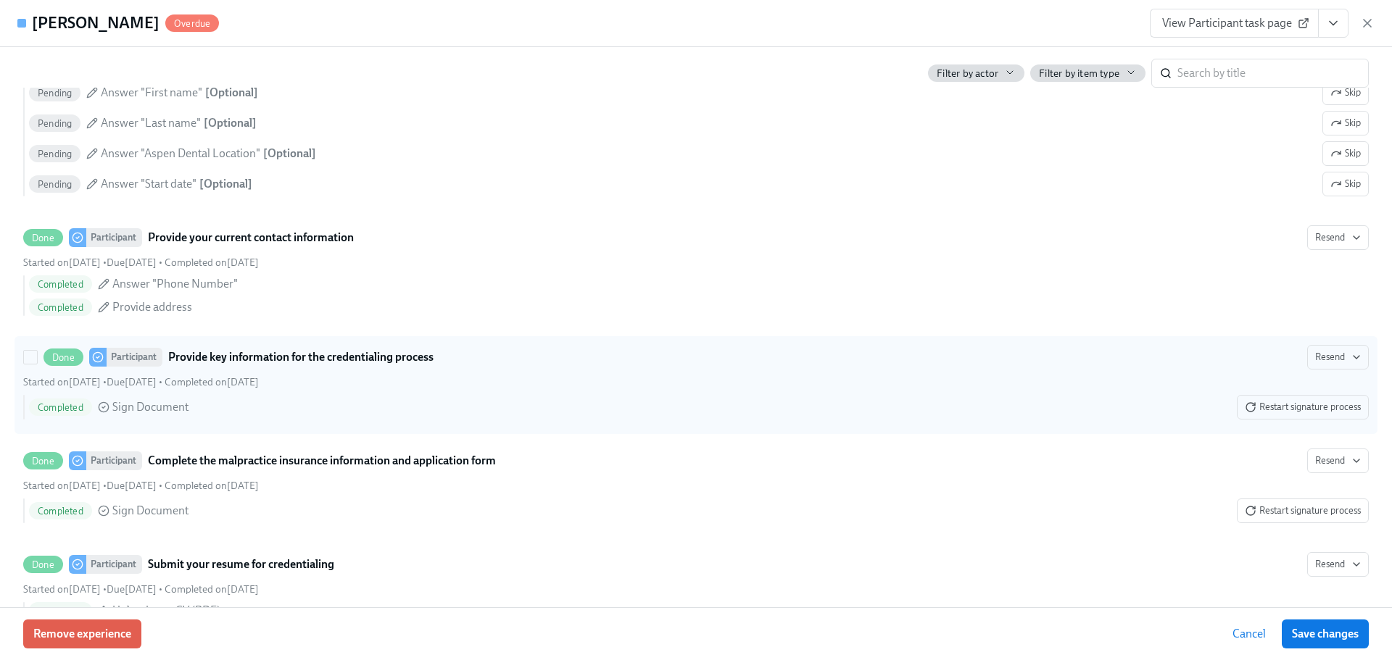
scroll to position [1305, 0]
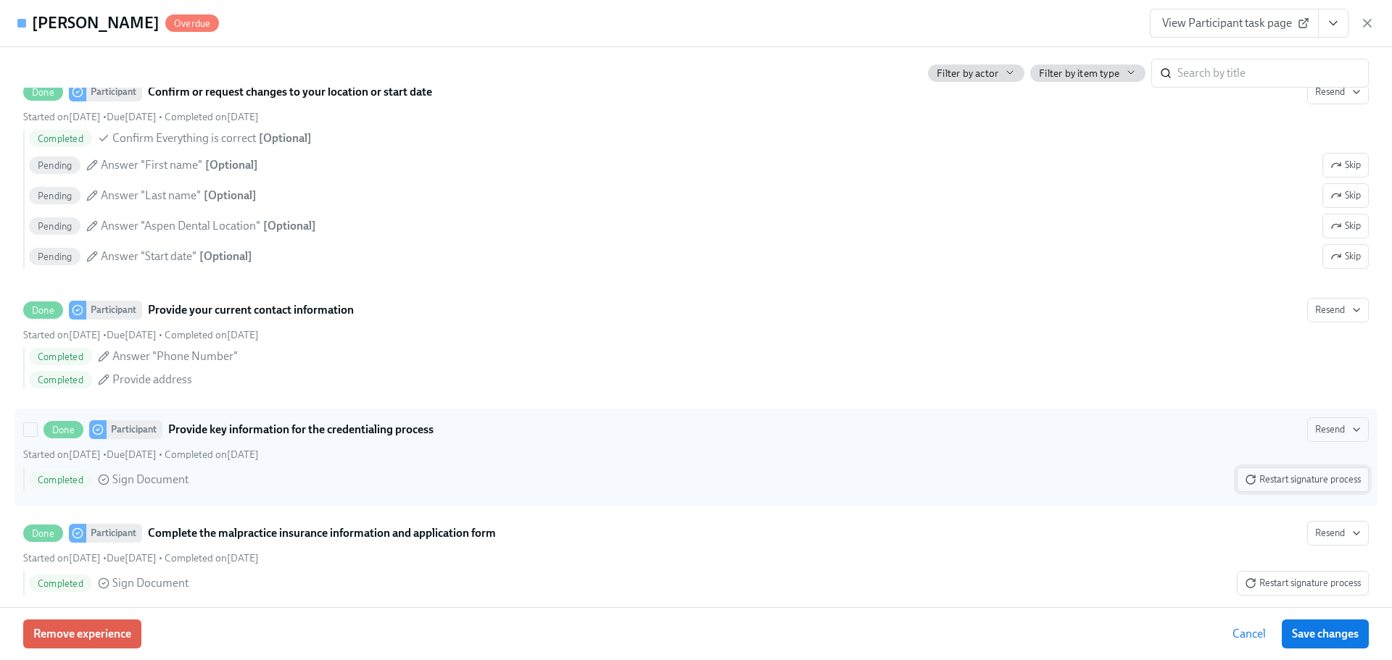
click at [1250, 491] on button "Restart signature process" at bounding box center [1303, 480] width 132 height 25
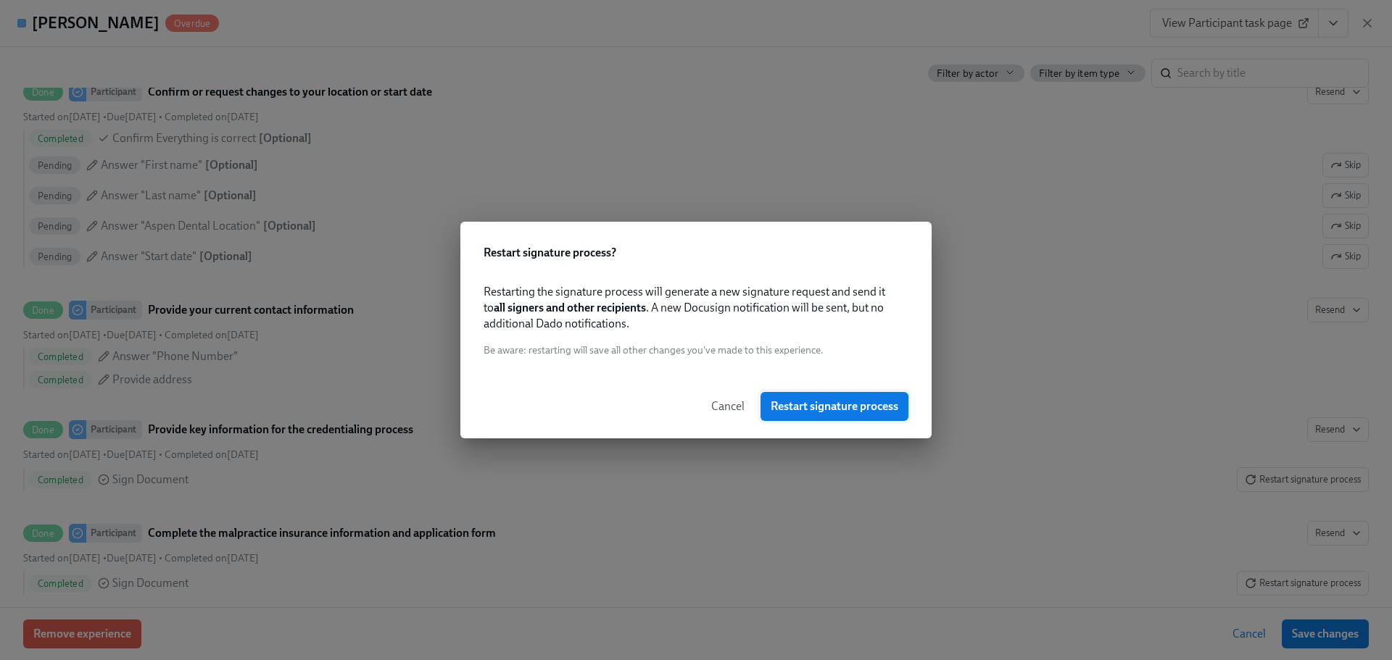
click at [836, 406] on span "Restart signature process" at bounding box center [835, 406] width 128 height 15
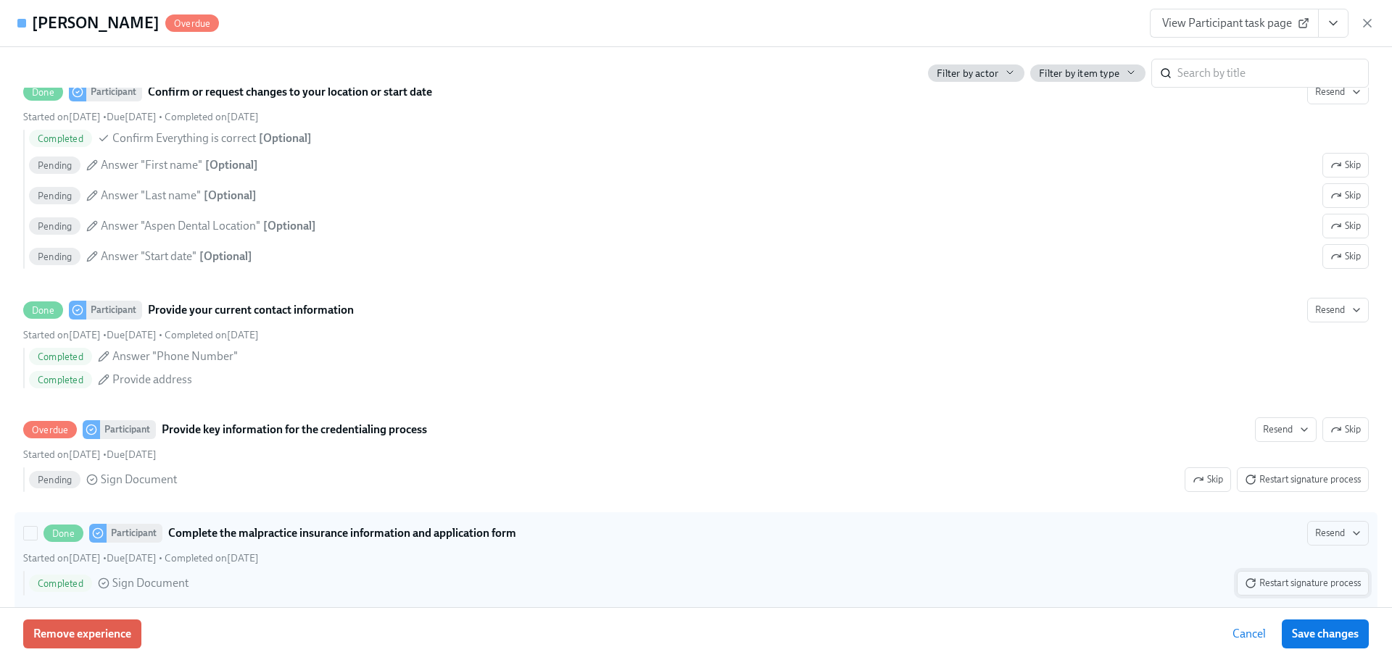
click at [1260, 587] on span "Restart signature process" at bounding box center [1303, 583] width 116 height 15
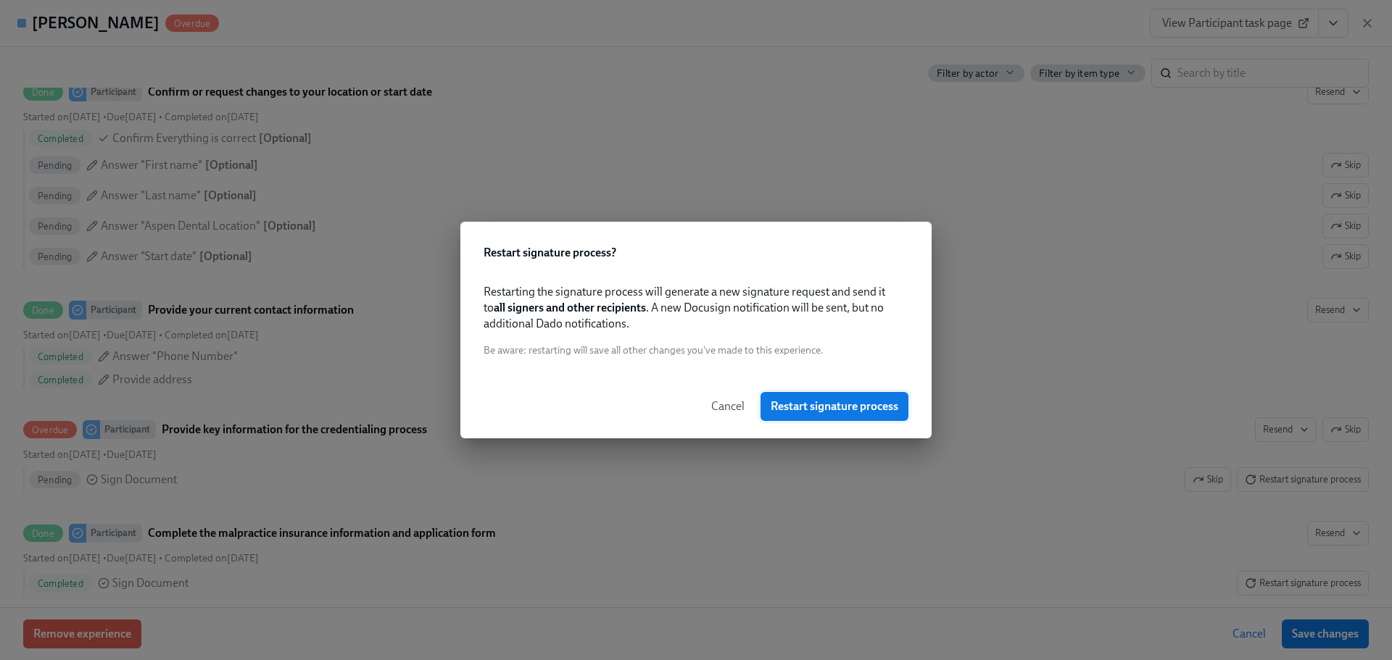
click at [817, 414] on button "Restart signature process" at bounding box center [835, 406] width 148 height 29
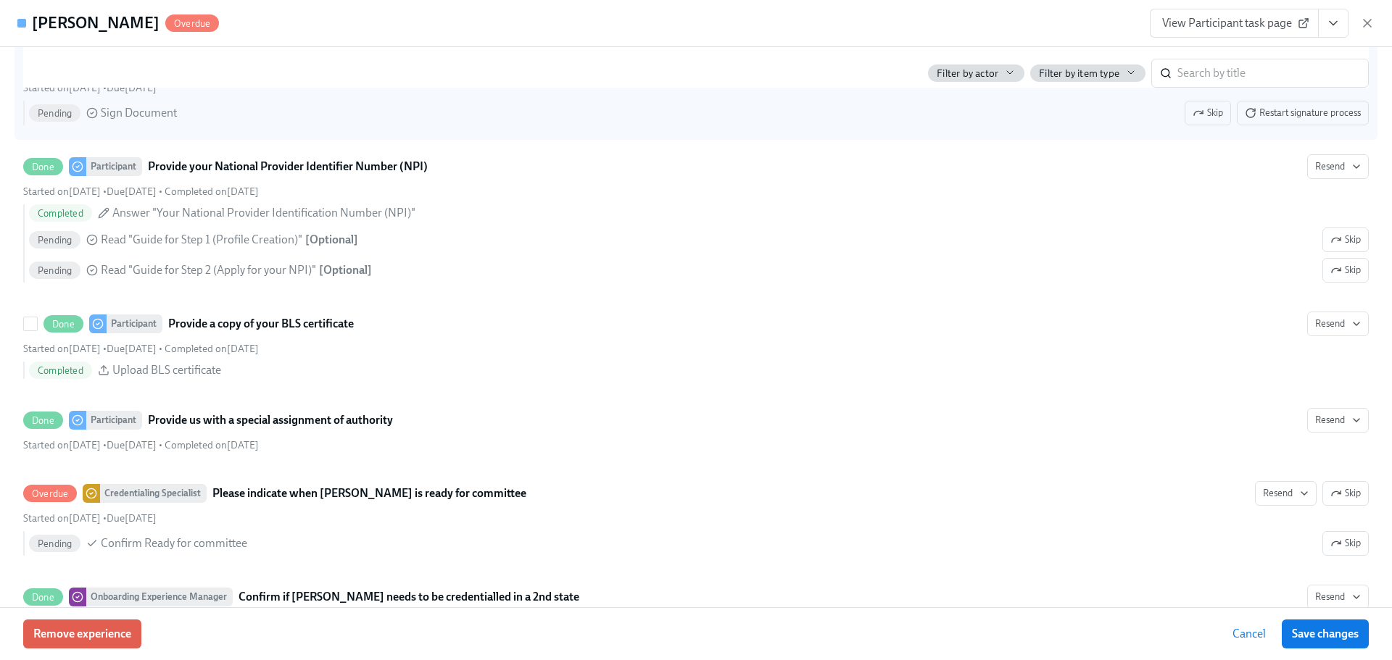
scroll to position [2248, 0]
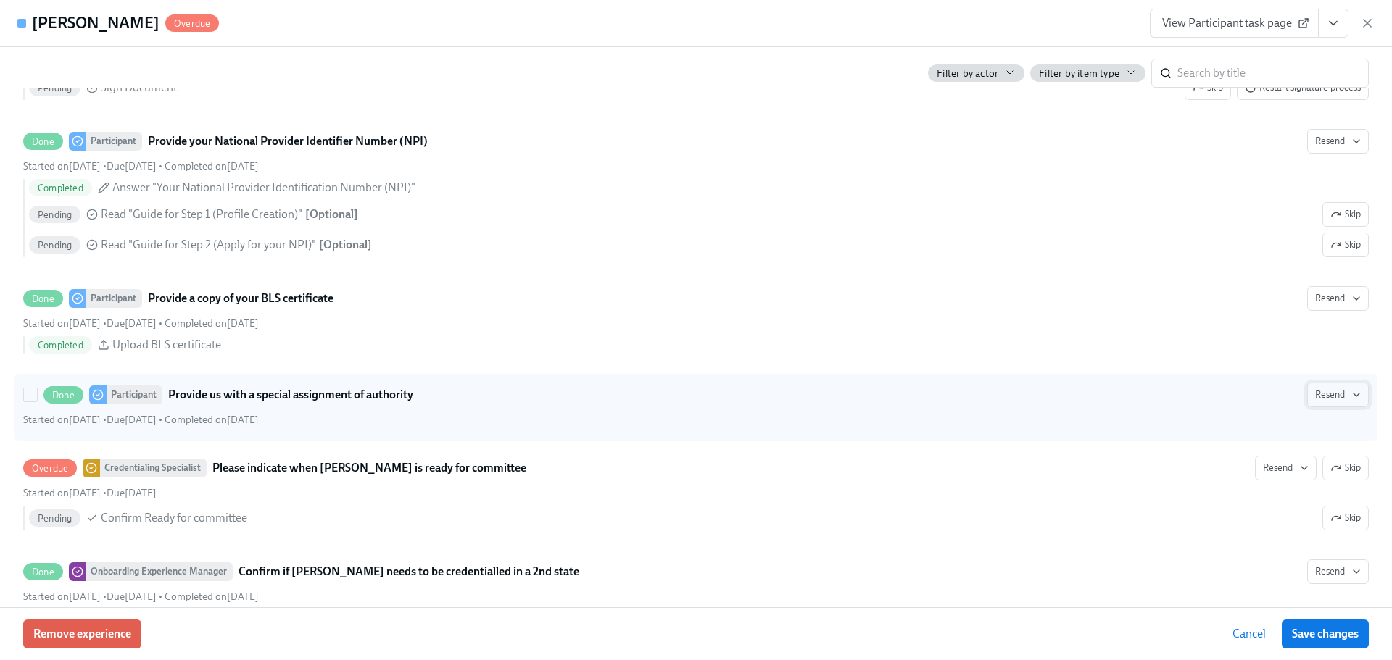
click at [1315, 395] on span "Resend" at bounding box center [1338, 395] width 46 height 15
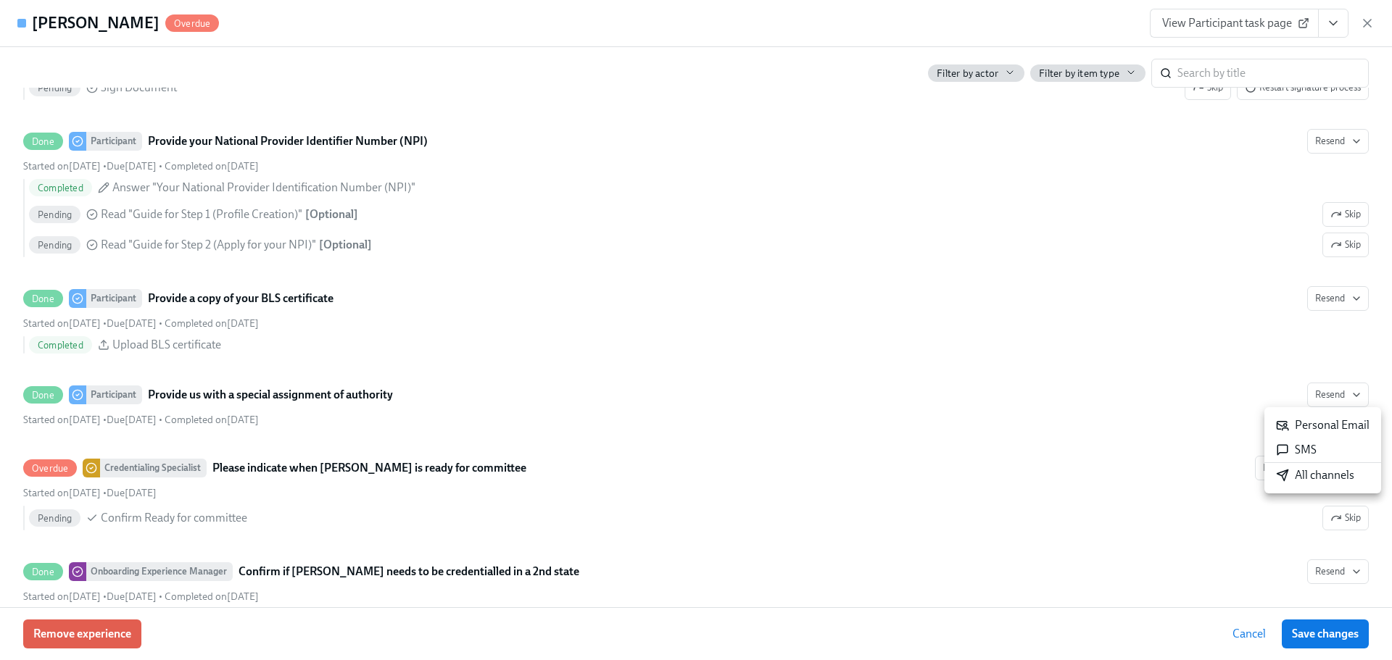
click at [1283, 437] on li "Personal Email" at bounding box center [1322, 425] width 117 height 25
